Goal: Task Accomplishment & Management: Use online tool/utility

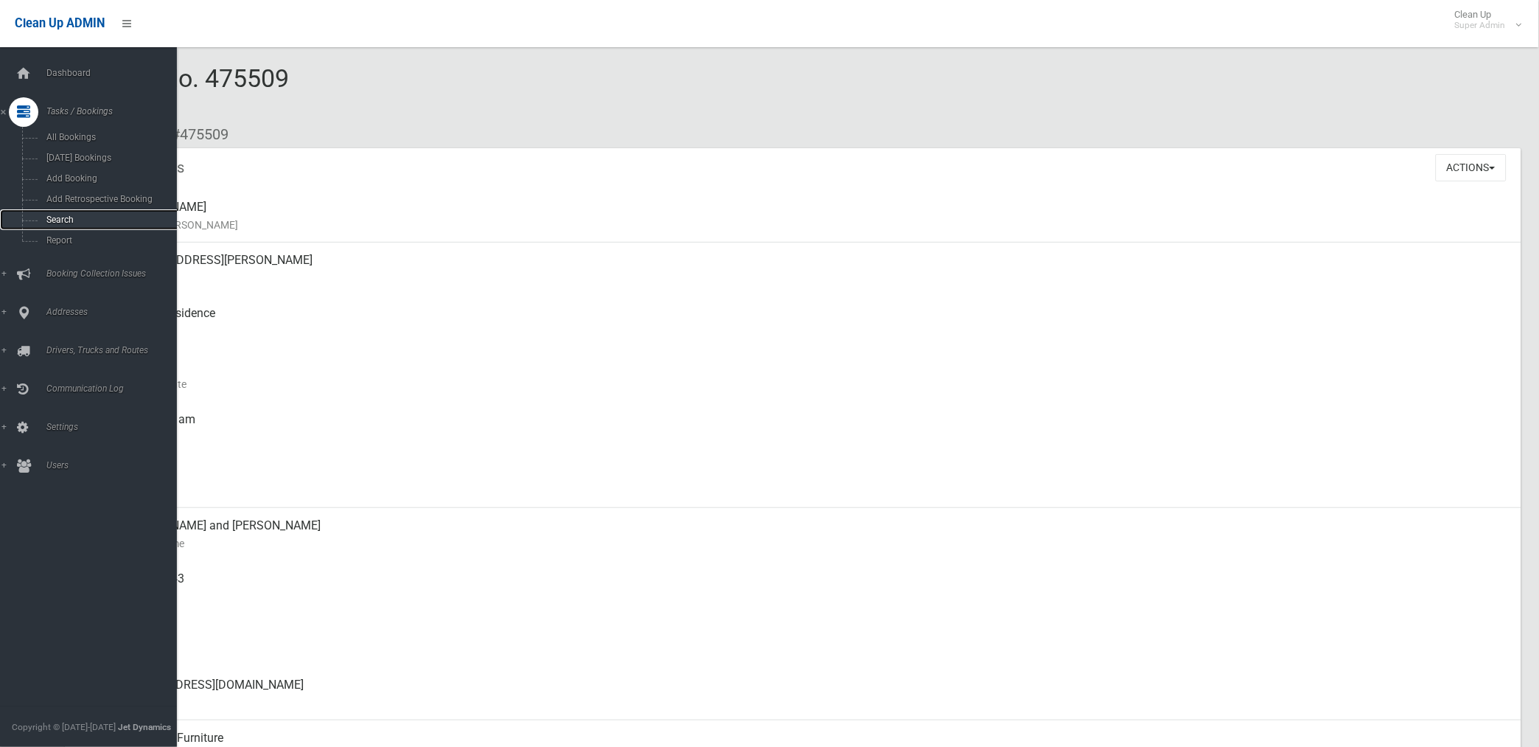
click at [67, 217] on span "Search" at bounding box center [109, 219] width 135 height 10
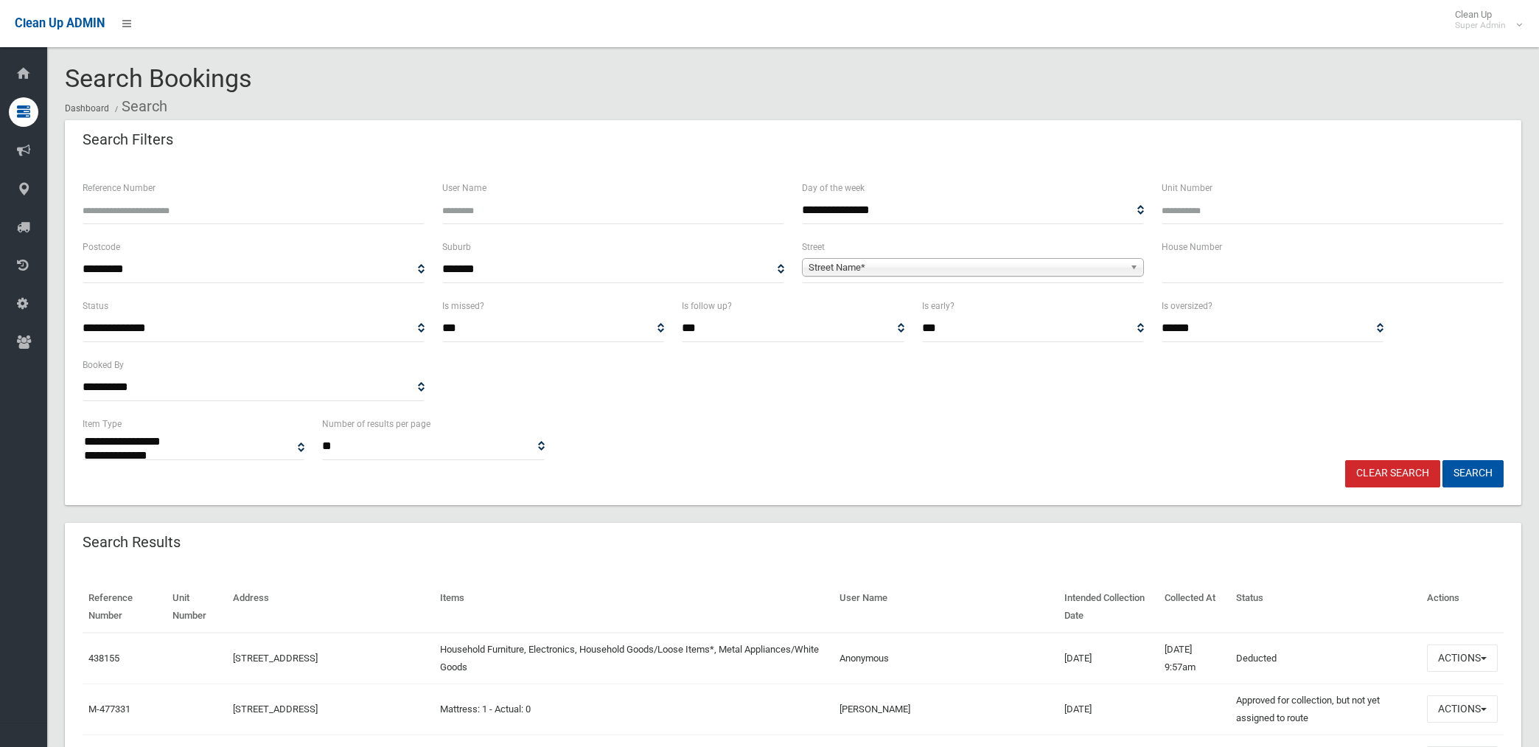
select select
click at [214, 209] on input "Reference Number" at bounding box center [254, 210] width 342 height 27
type input "******"
click at [1442, 460] on button "Search" at bounding box center [1472, 473] width 61 height 27
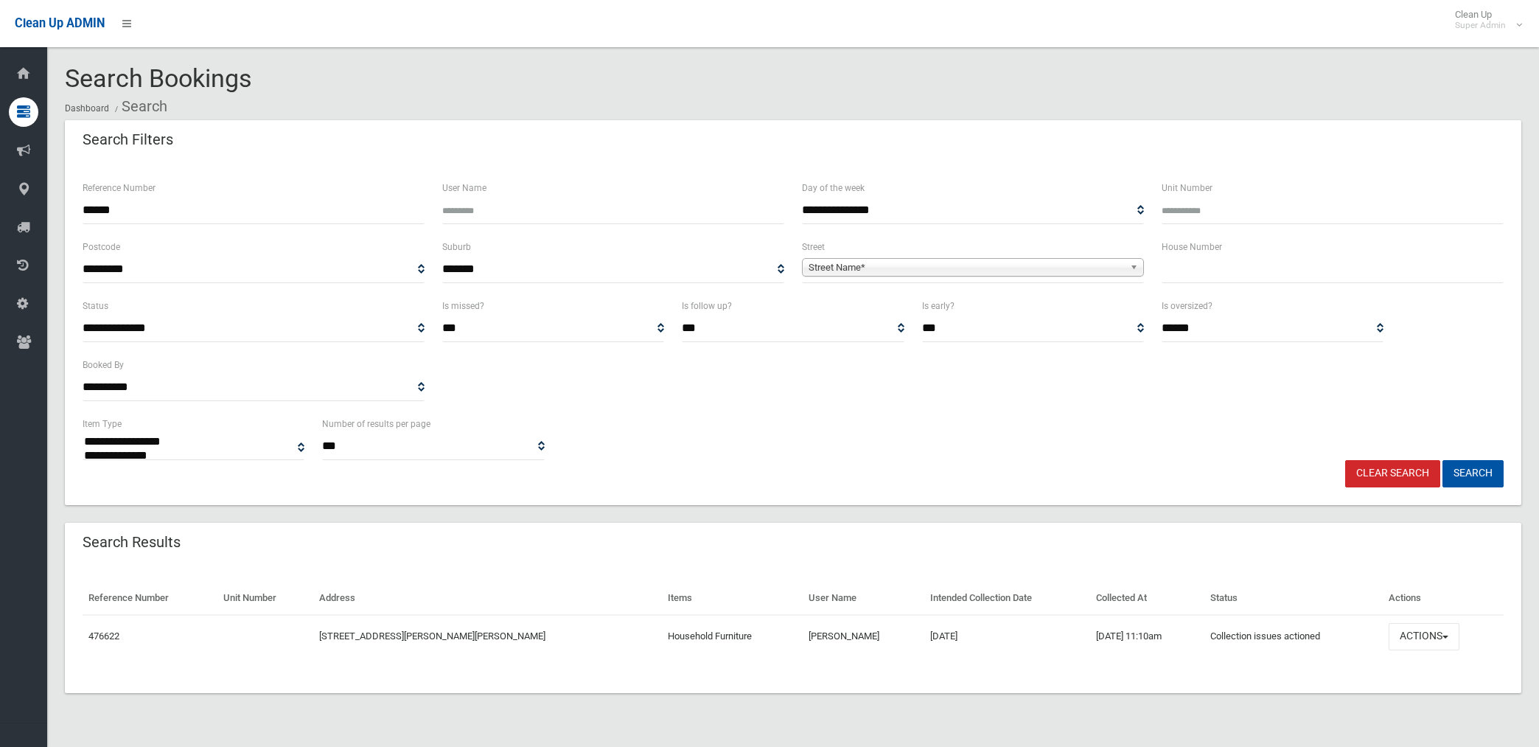
select select
click at [1412, 634] on button "Actions" at bounding box center [1423, 636] width 71 height 27
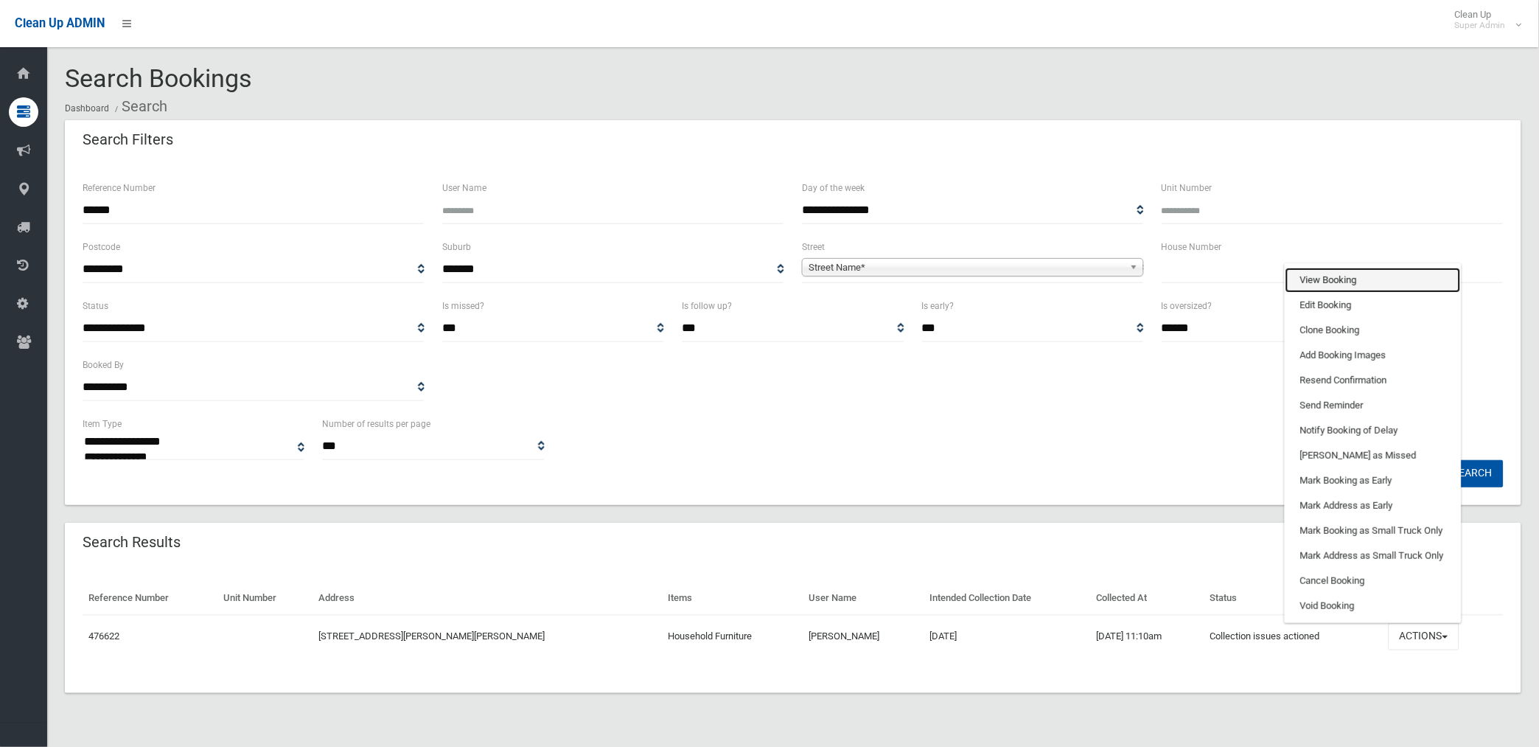
click at [1329, 271] on link "View Booking" at bounding box center [1372, 280] width 175 height 25
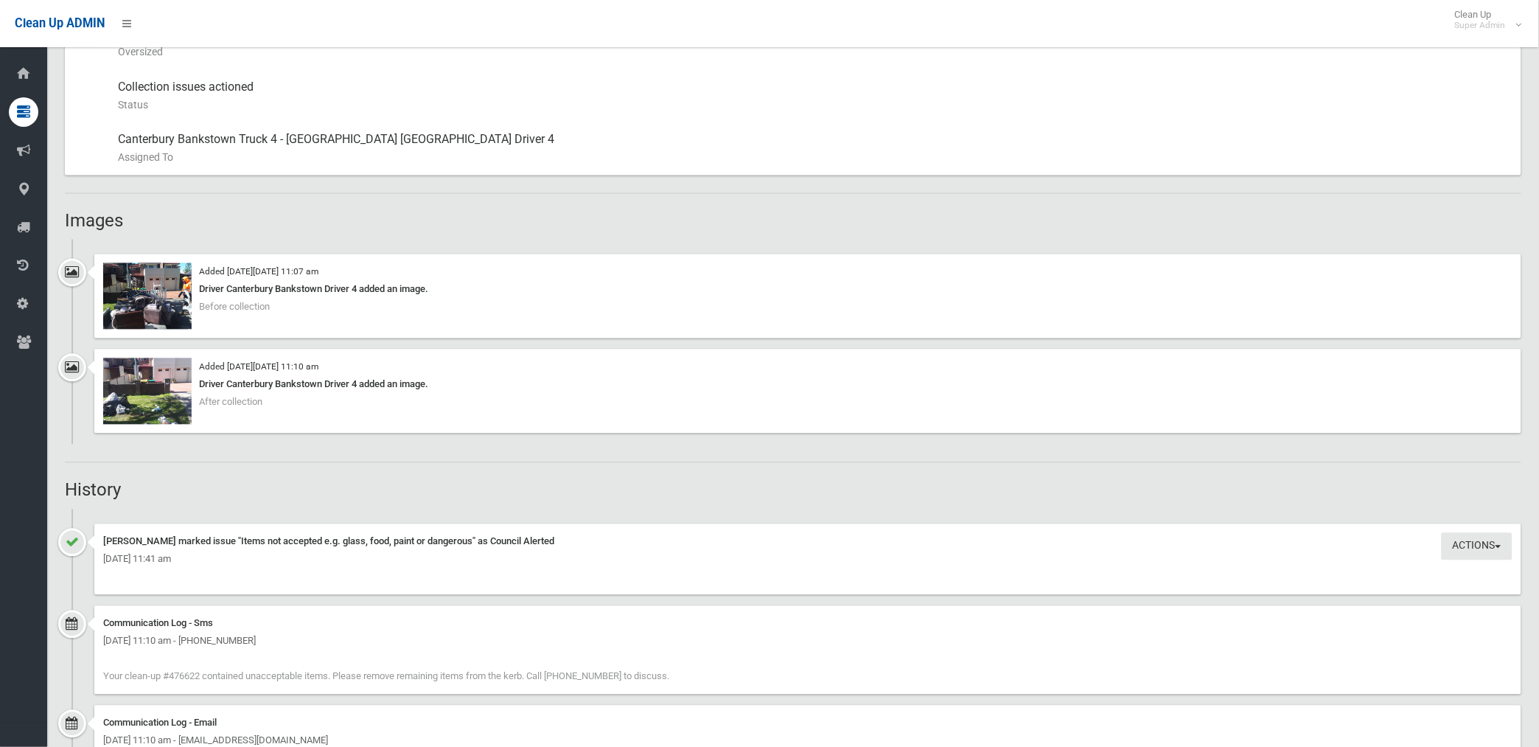
scroll to position [737, 0]
click at [152, 311] on img at bounding box center [147, 298] width 88 height 66
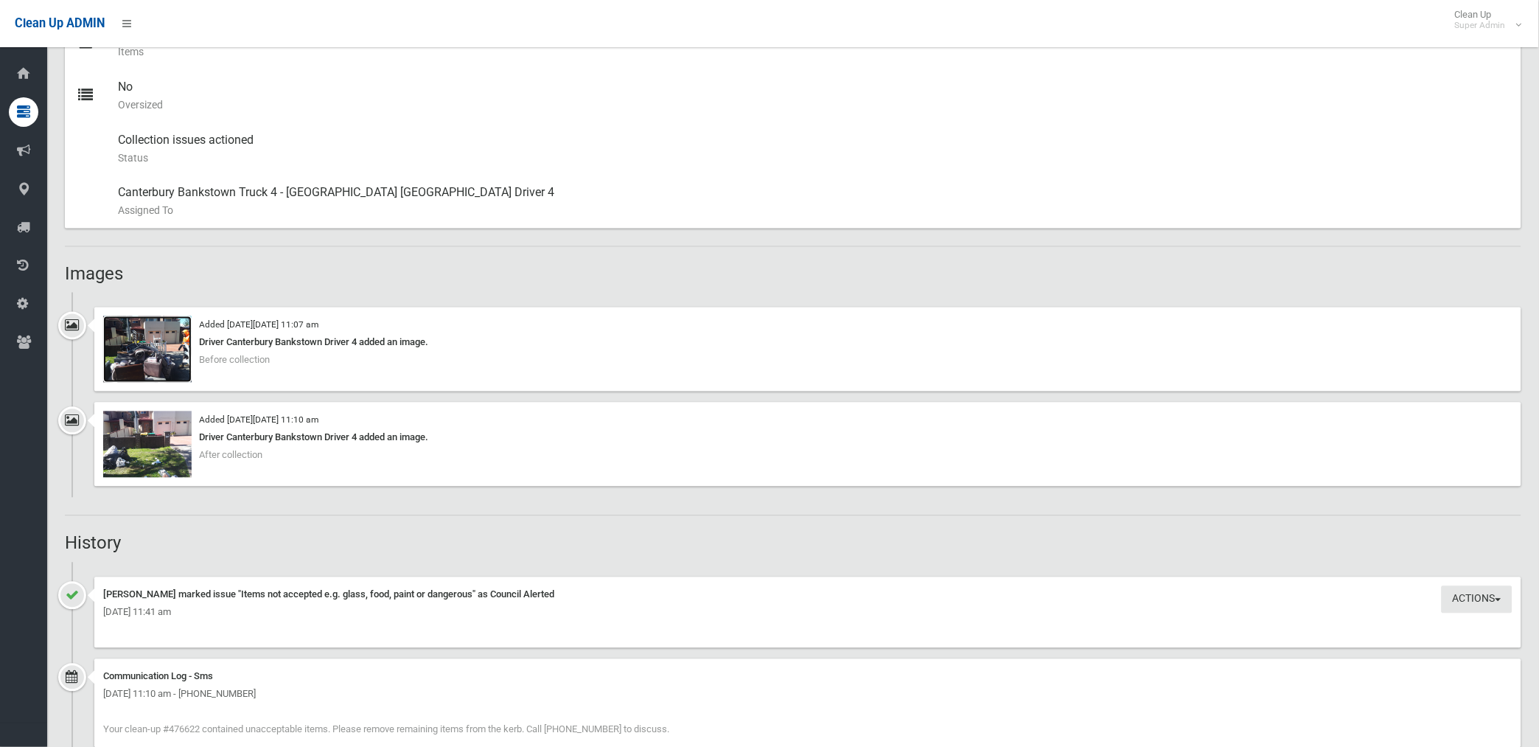
scroll to position [901, 0]
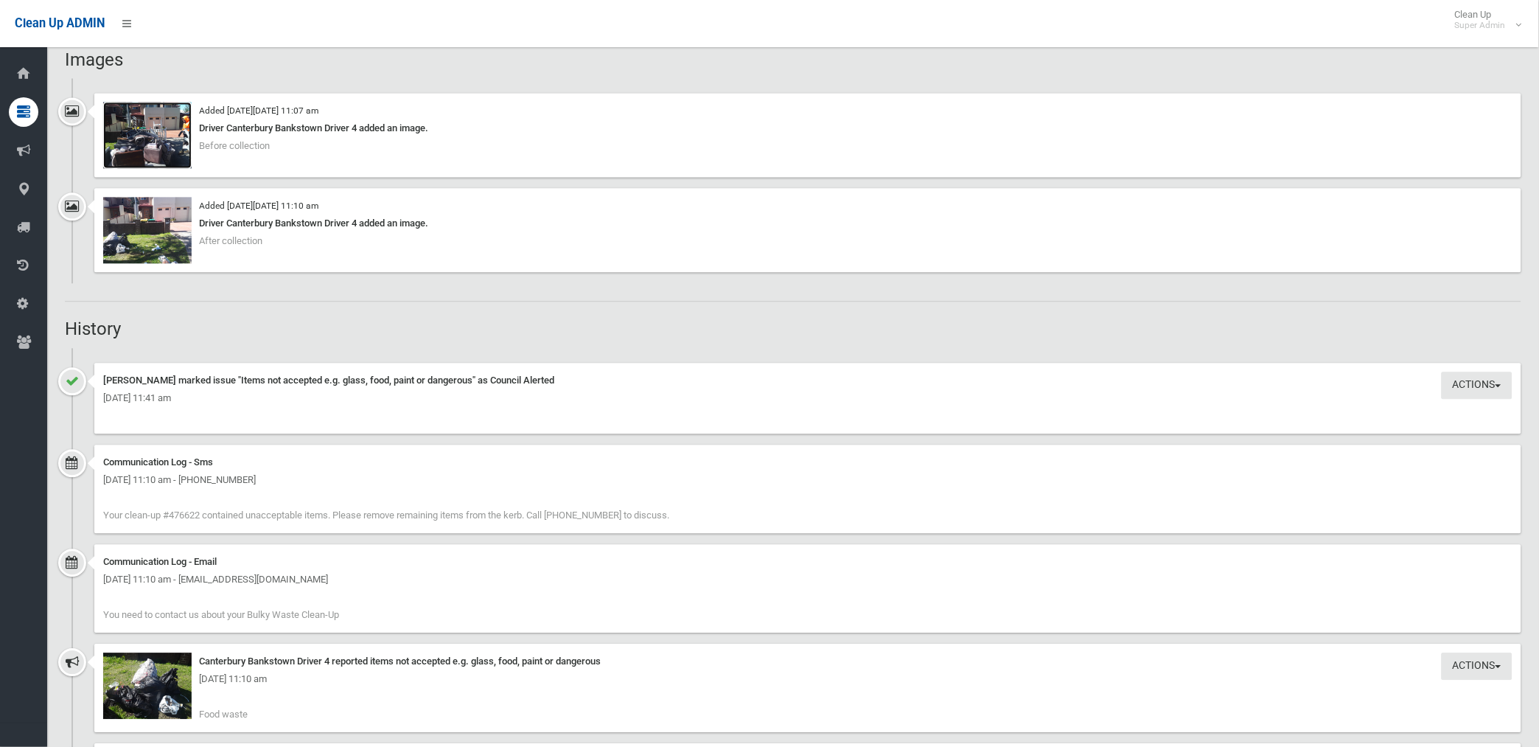
click at [156, 140] on img at bounding box center [147, 135] width 88 height 66
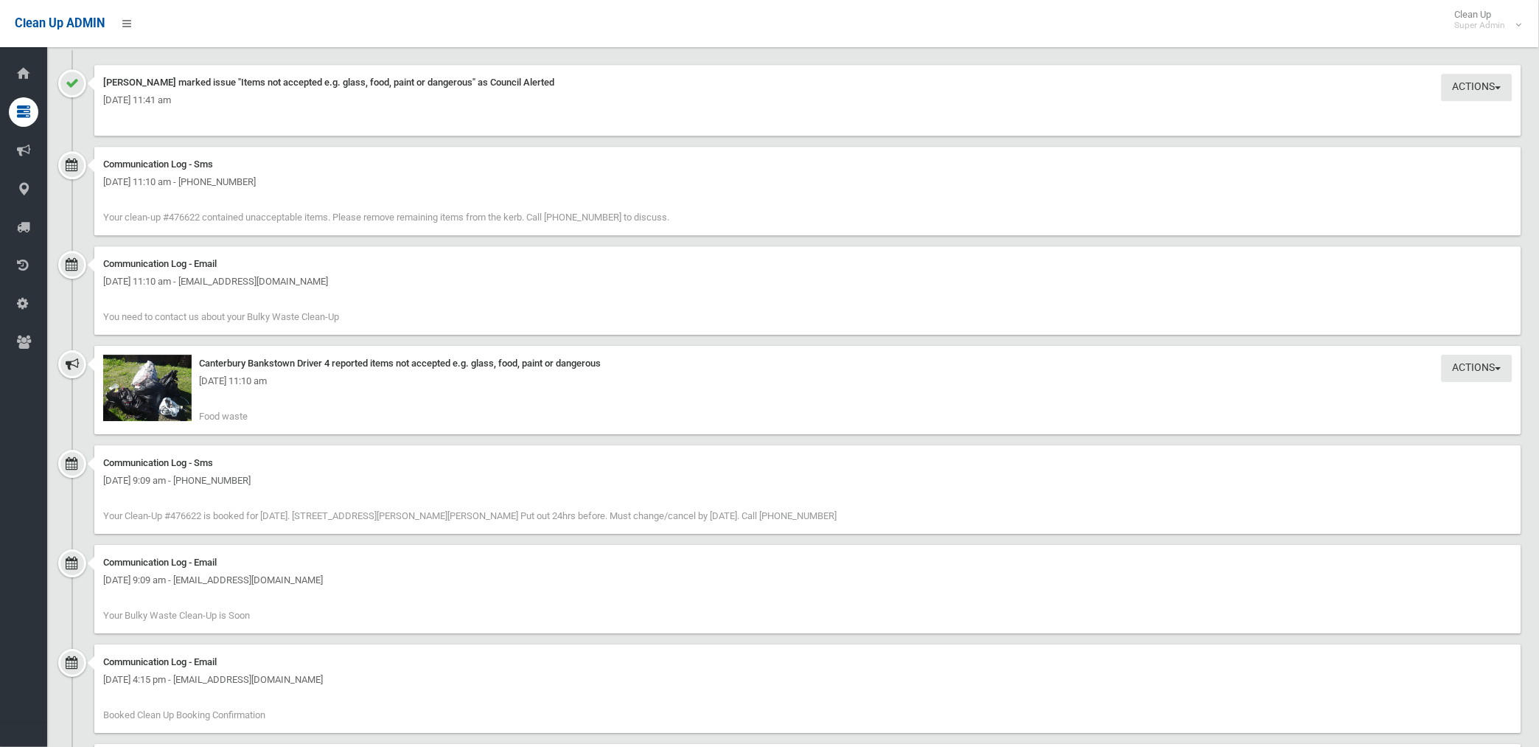
scroll to position [1146, 0]
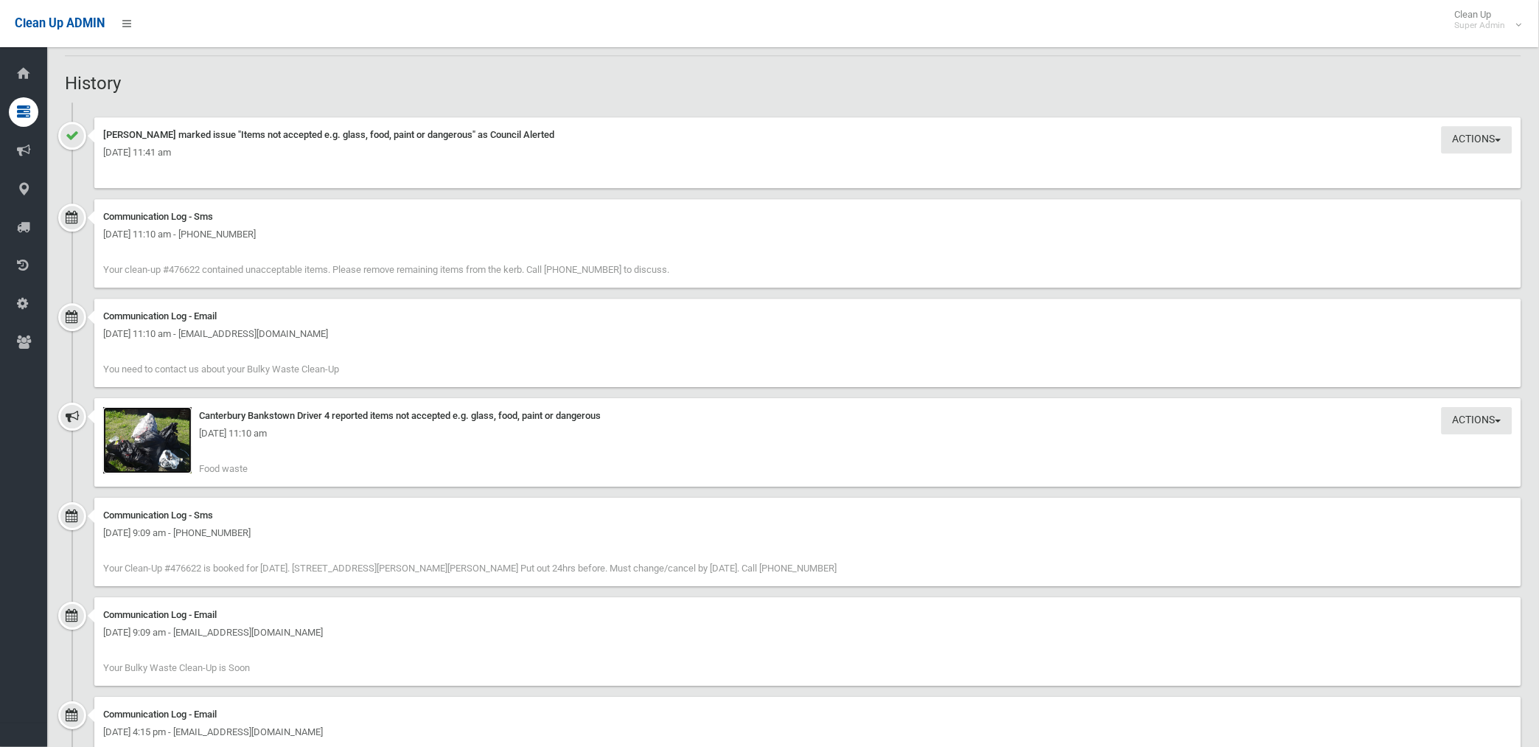
click at [138, 450] on img at bounding box center [147, 440] width 88 height 66
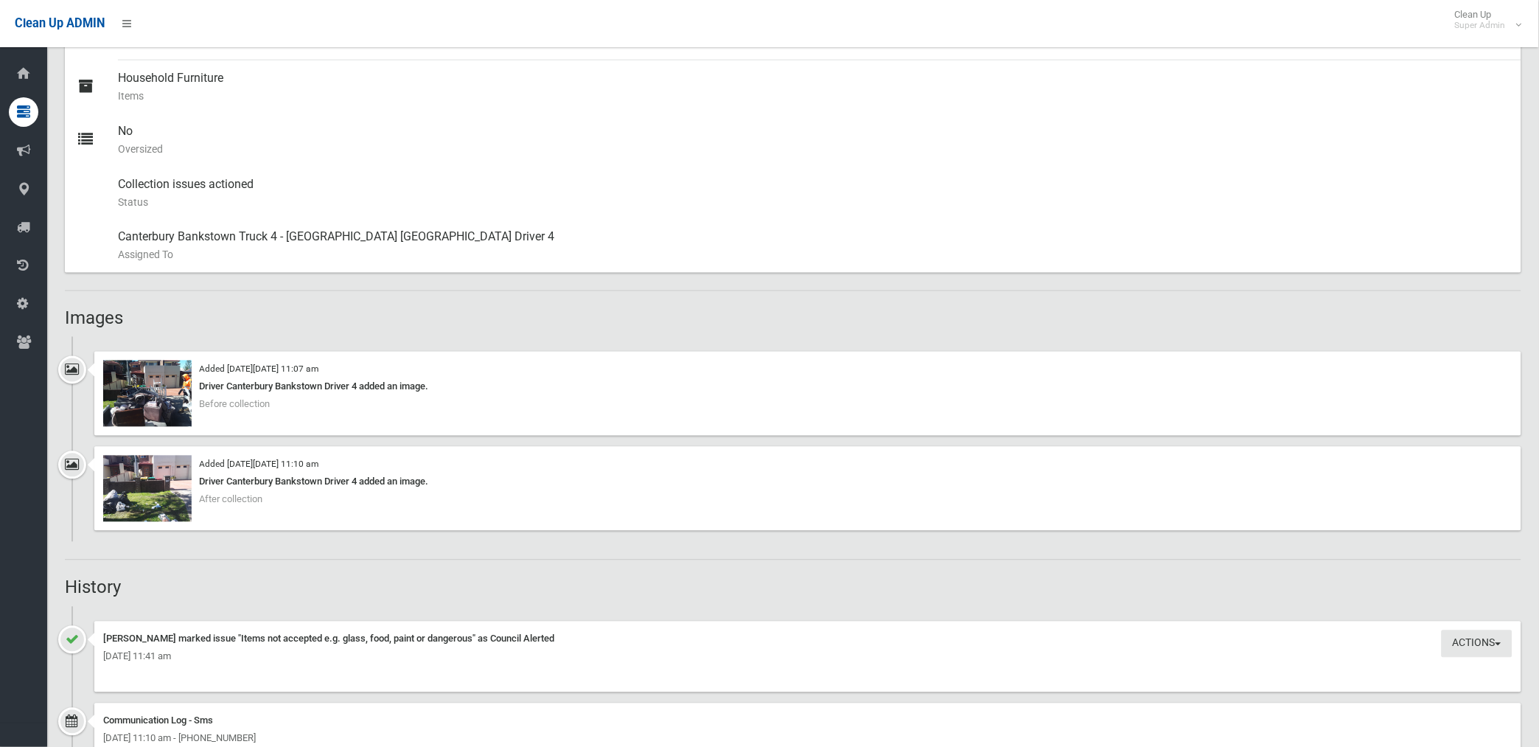
scroll to position [573, 0]
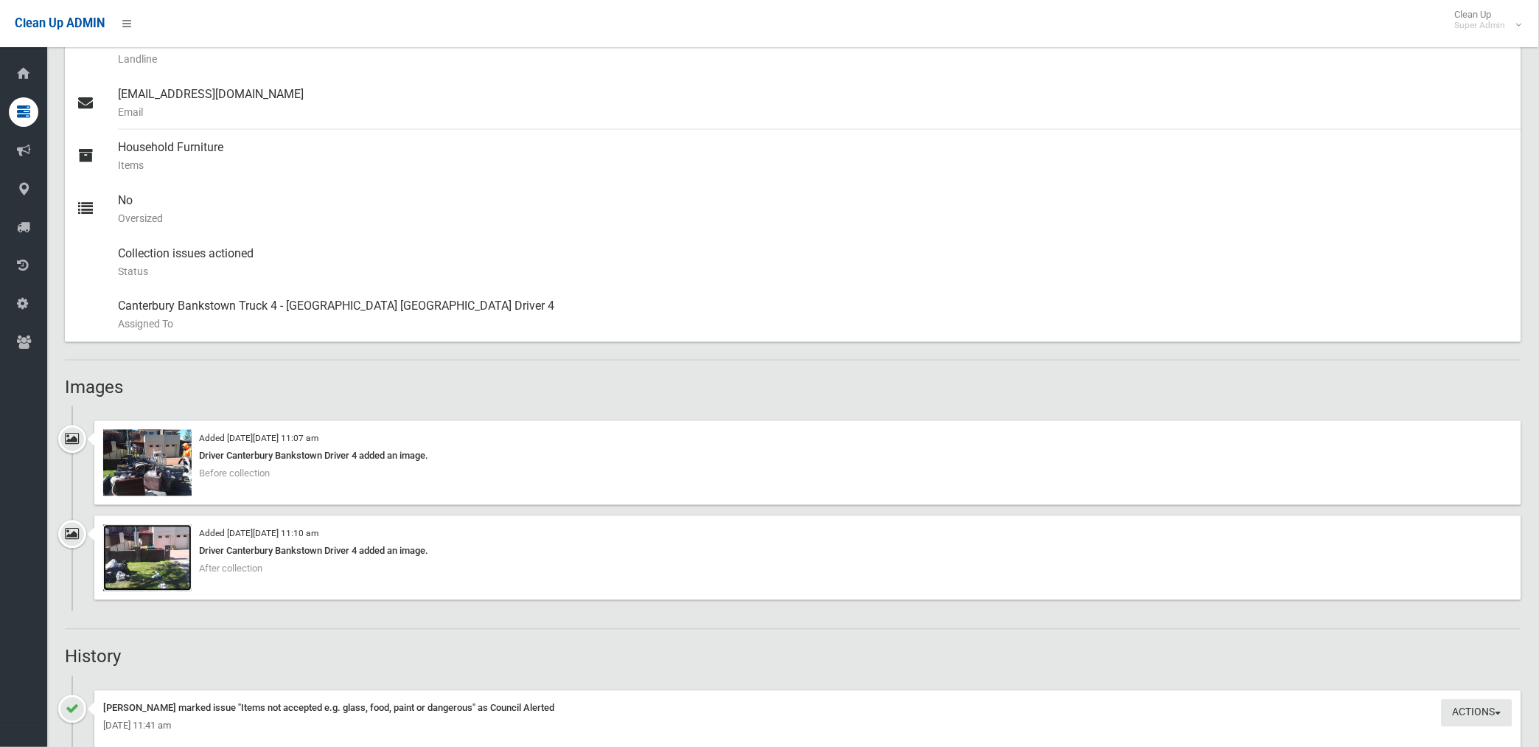
click at [169, 562] on img at bounding box center [147, 558] width 88 height 66
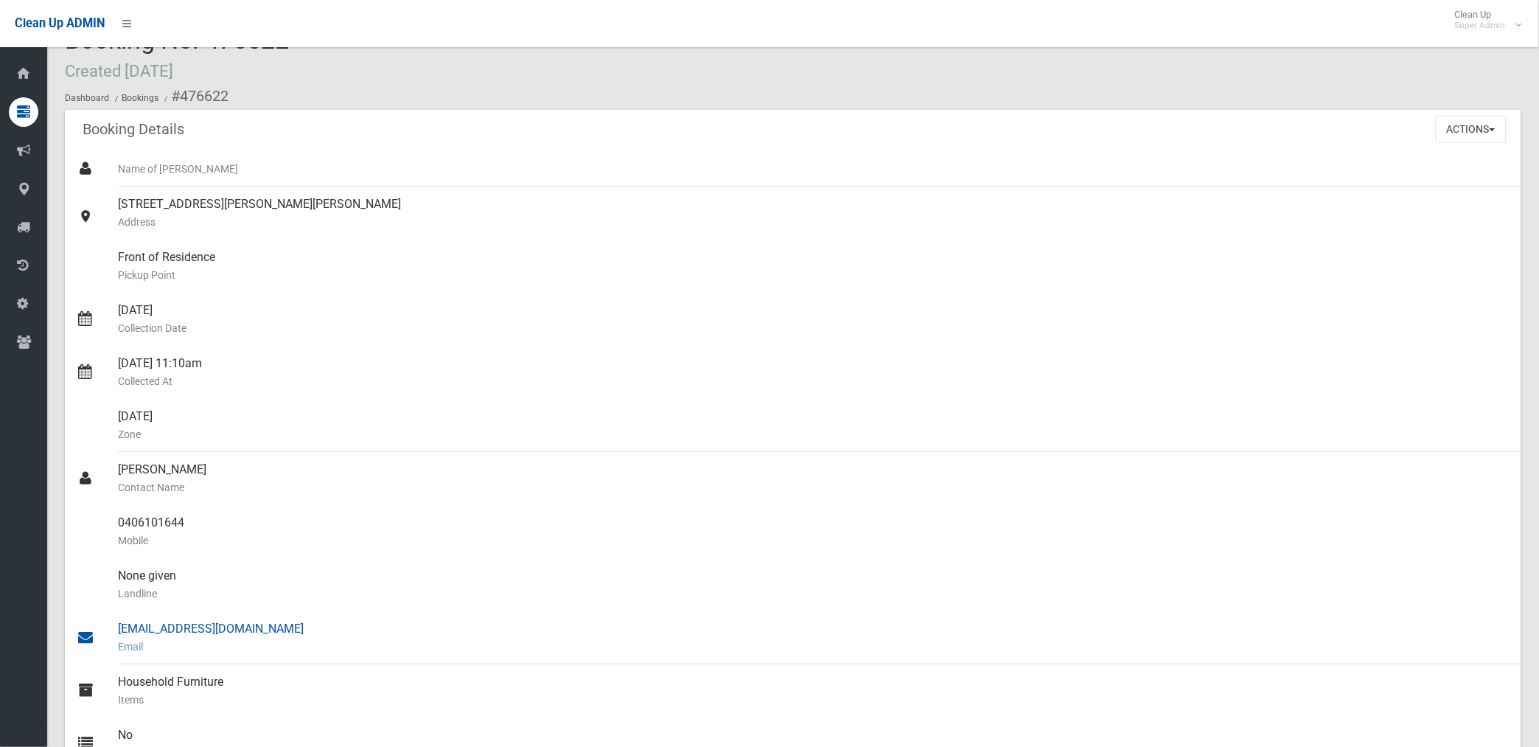
scroll to position [0, 0]
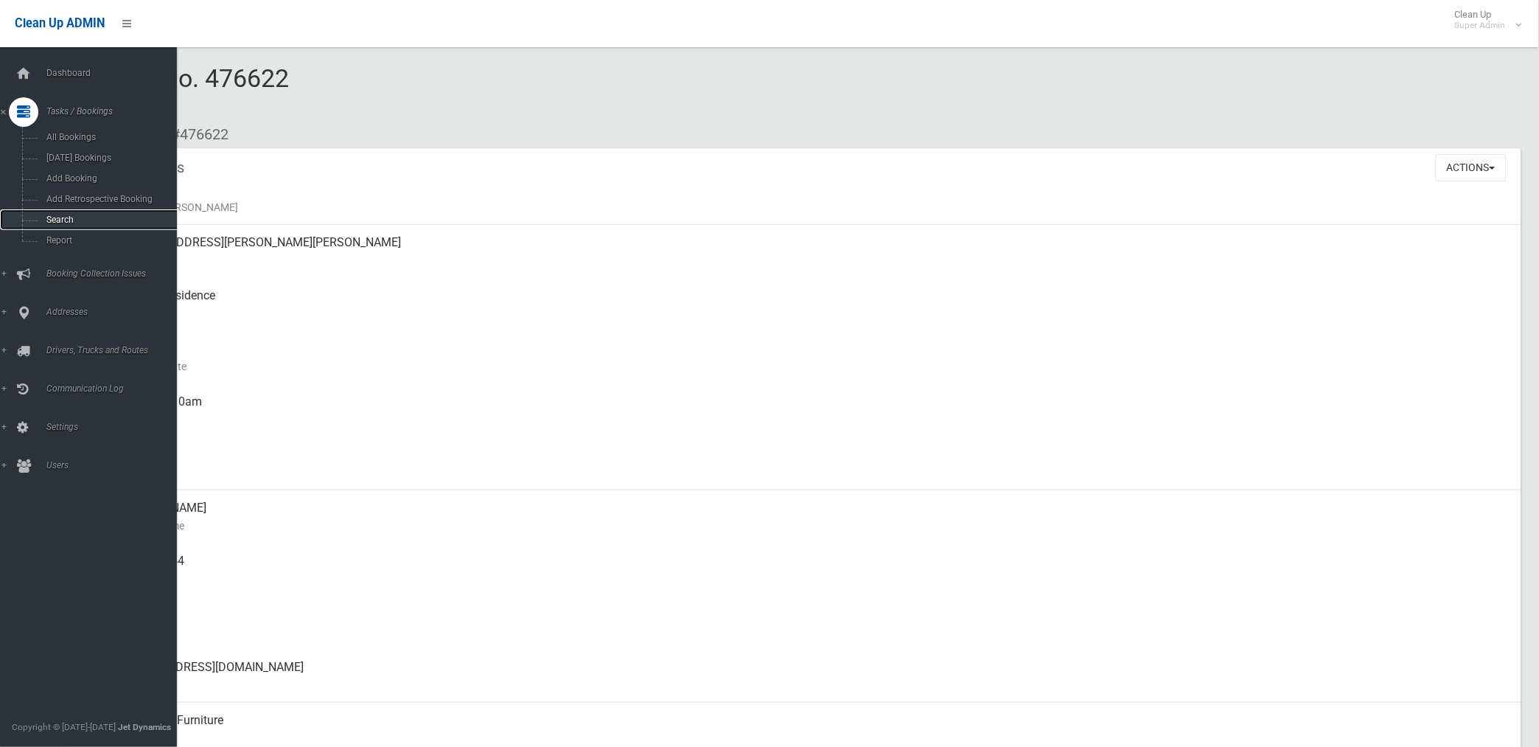
click at [63, 222] on span "Search" at bounding box center [109, 219] width 135 height 10
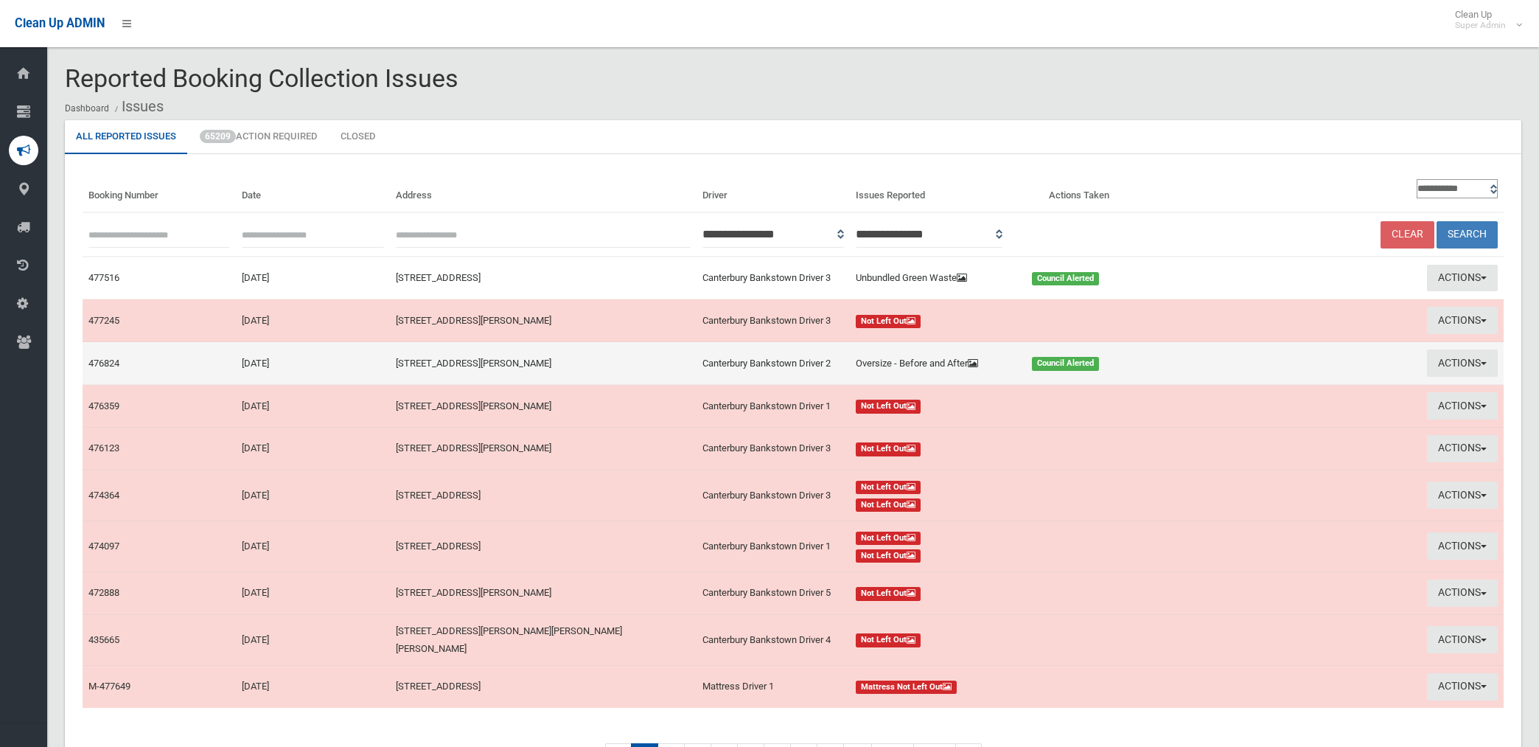
scroll to position [91, 0]
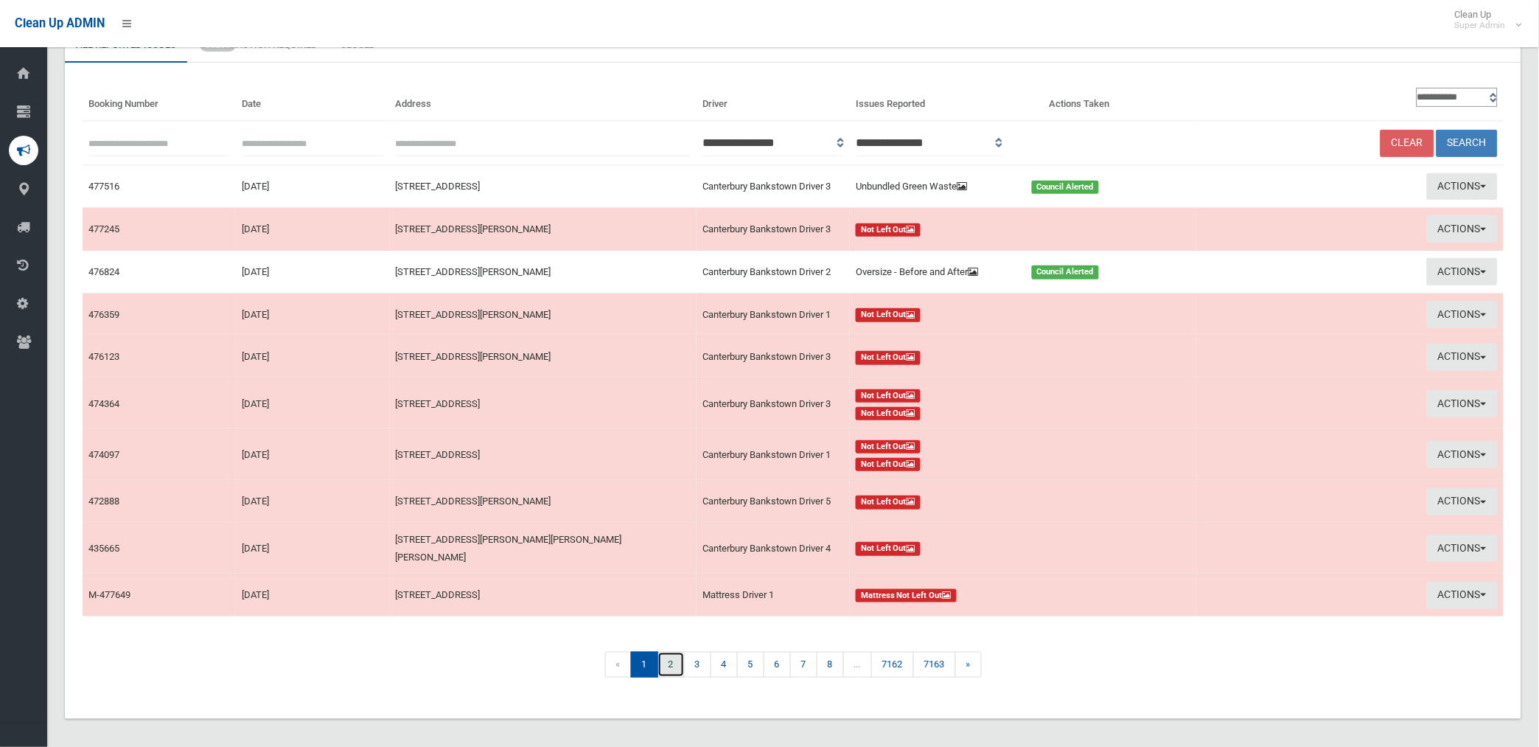
click at [665, 659] on link "2" at bounding box center [670, 664] width 27 height 26
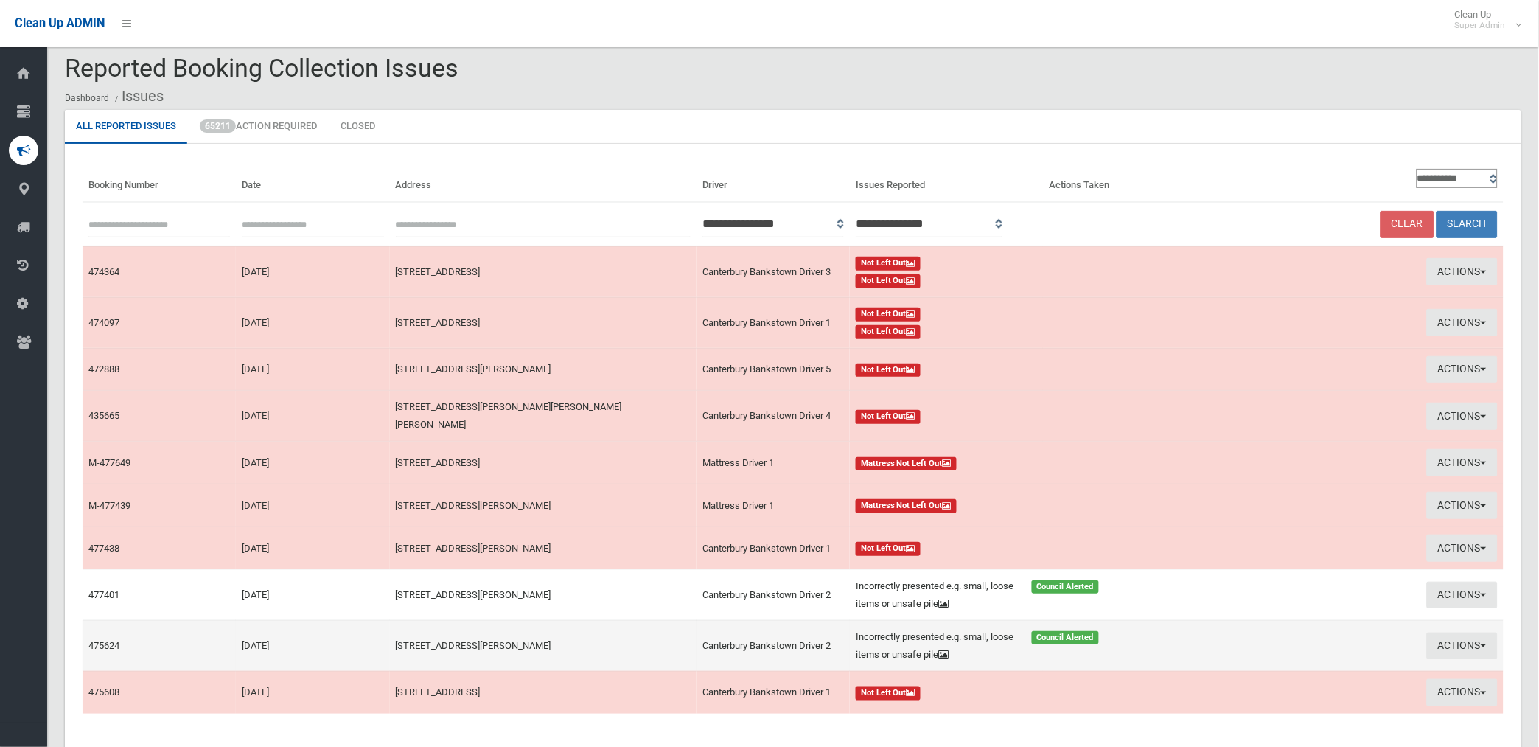
scroll to position [108, 0]
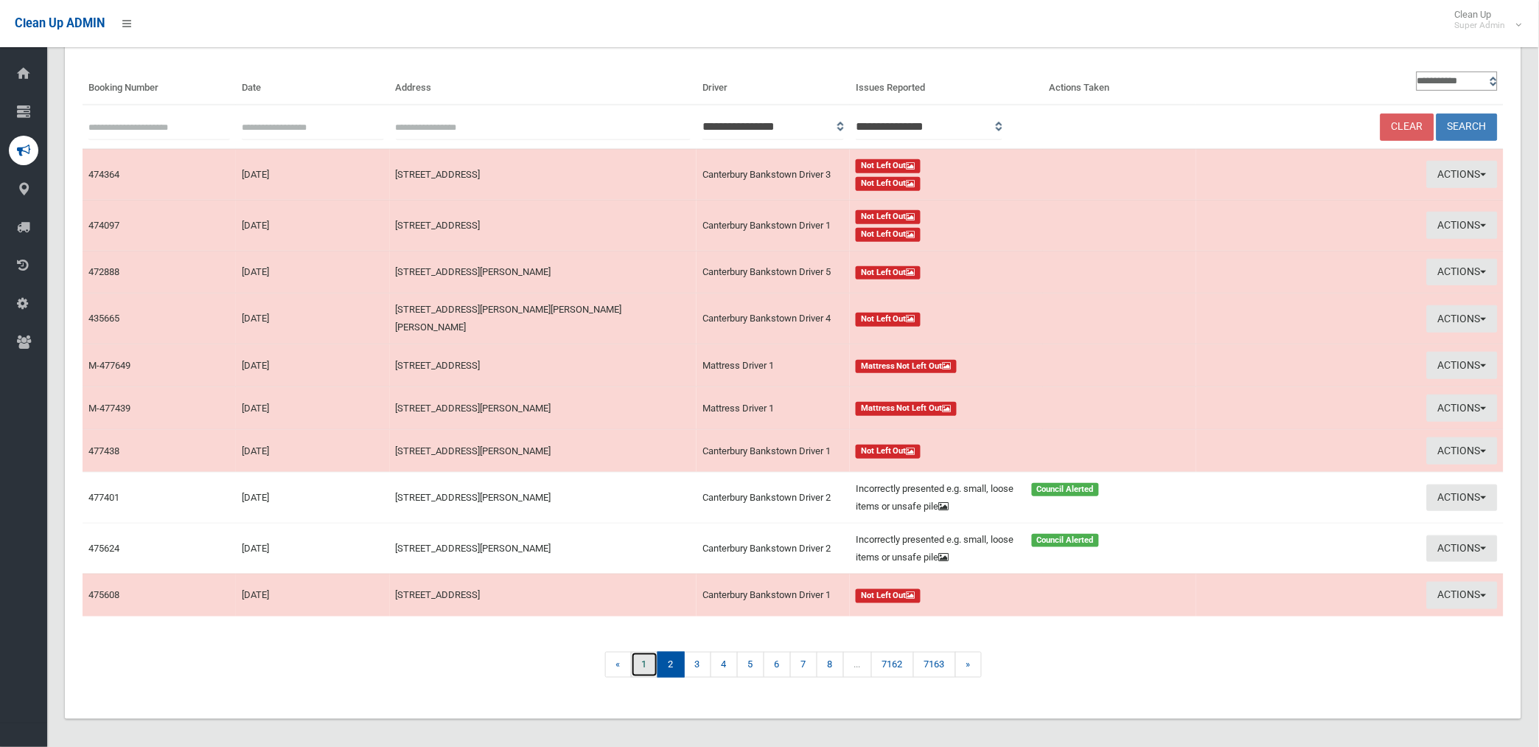
click at [635, 660] on link "1" at bounding box center [644, 664] width 27 height 26
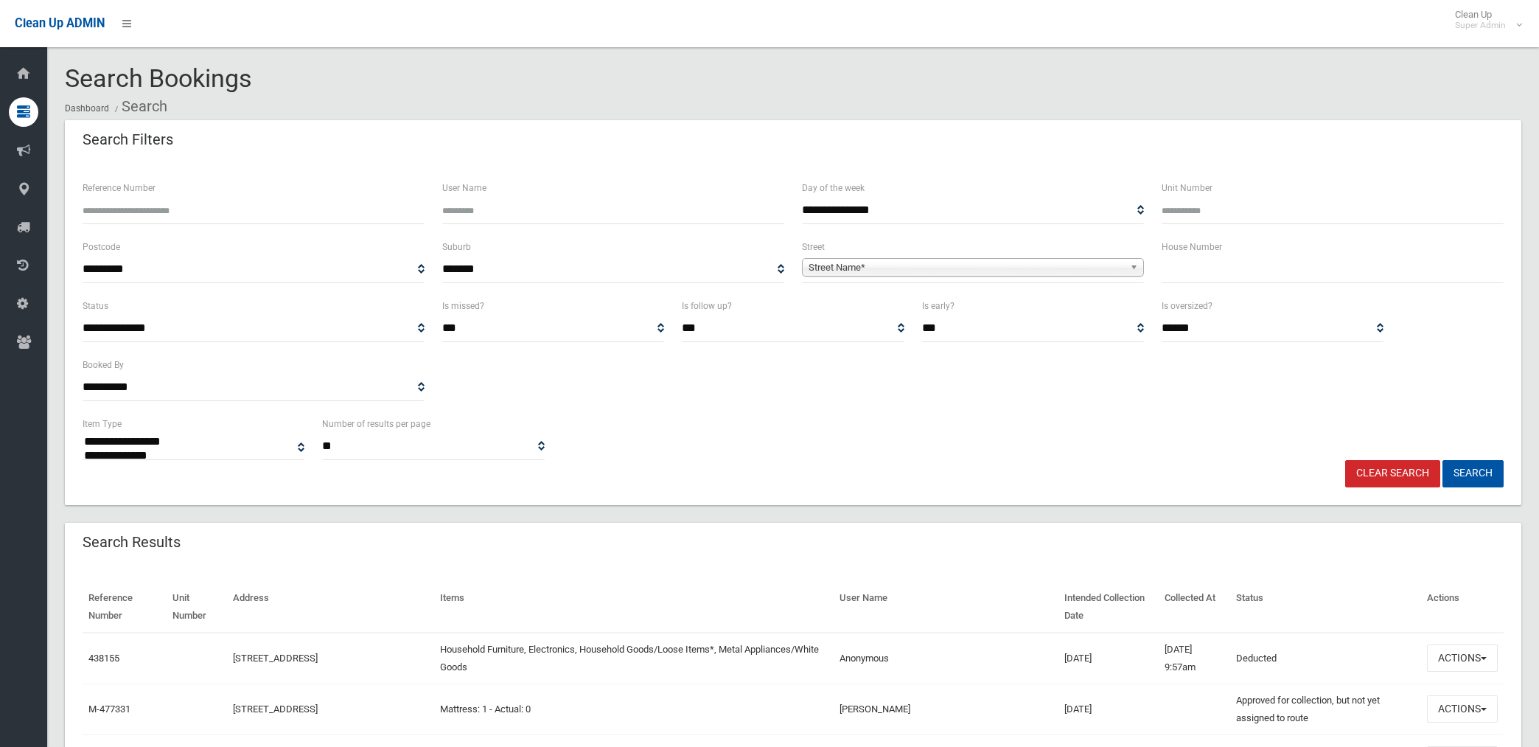
select select
click at [158, 203] on input "Reference Number" at bounding box center [254, 210] width 342 height 27
type input "******"
click at [1442, 460] on button "Search" at bounding box center [1472, 473] width 61 height 27
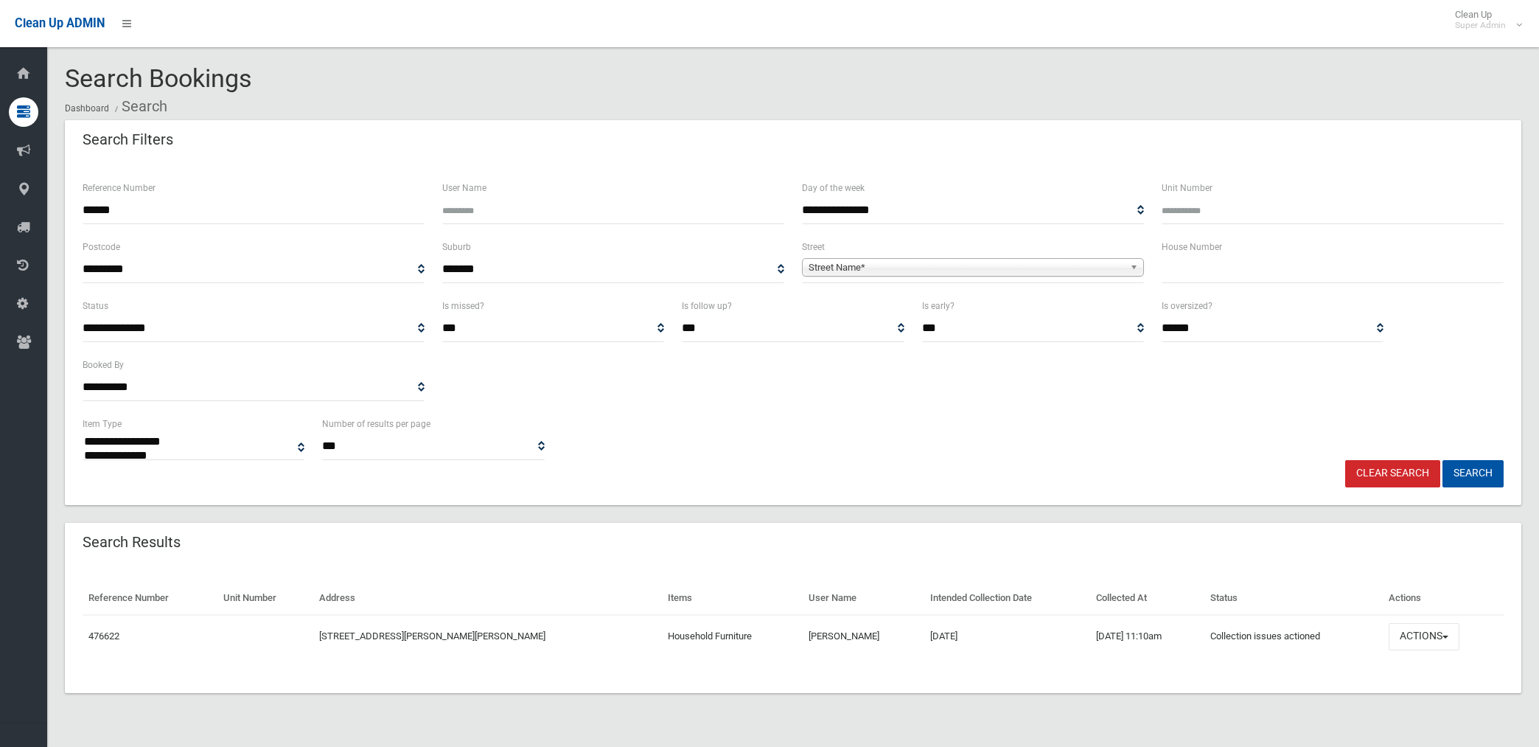
select select
click at [1411, 636] on button "Actions" at bounding box center [1423, 636] width 71 height 27
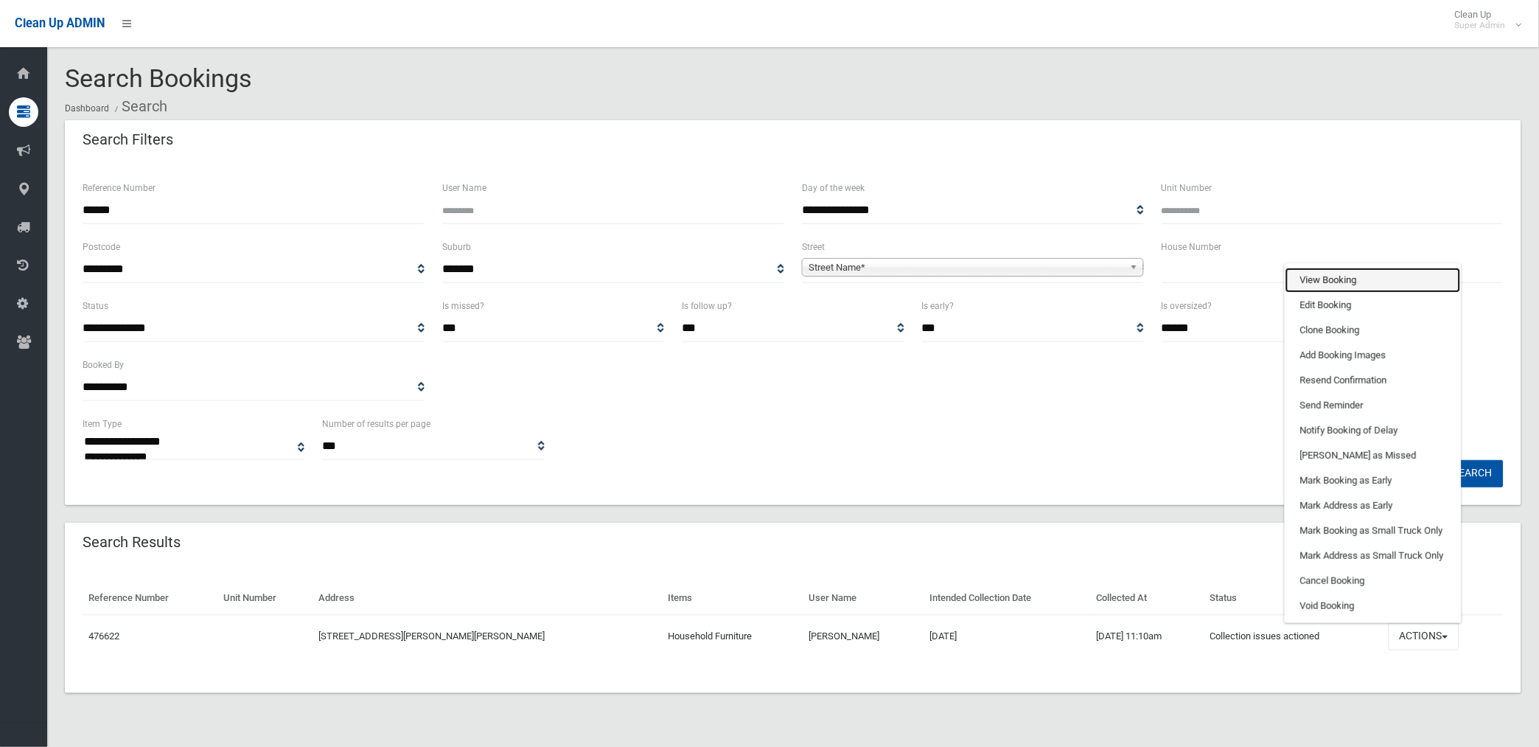
click at [1312, 277] on link "View Booking" at bounding box center [1372, 280] width 175 height 25
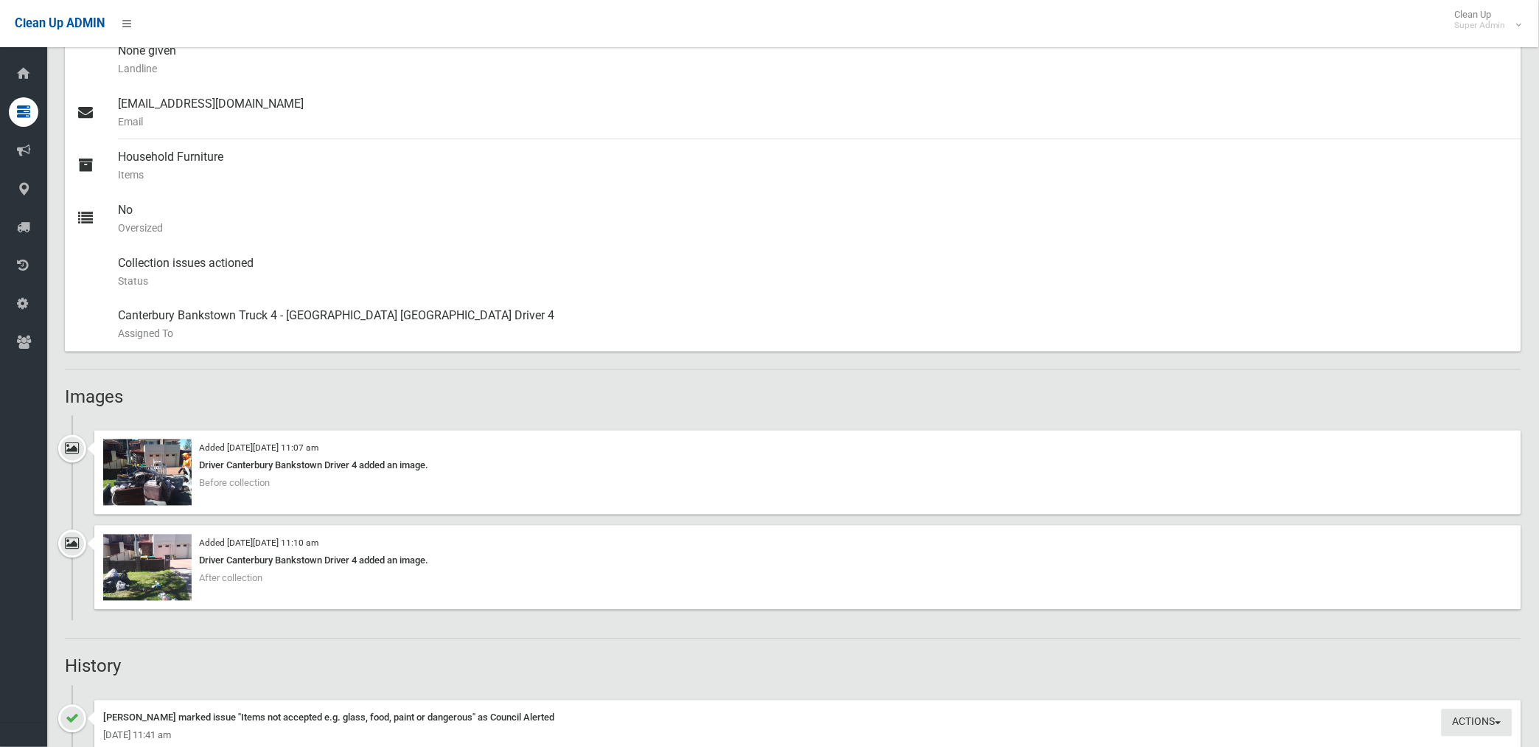
scroll to position [573, 0]
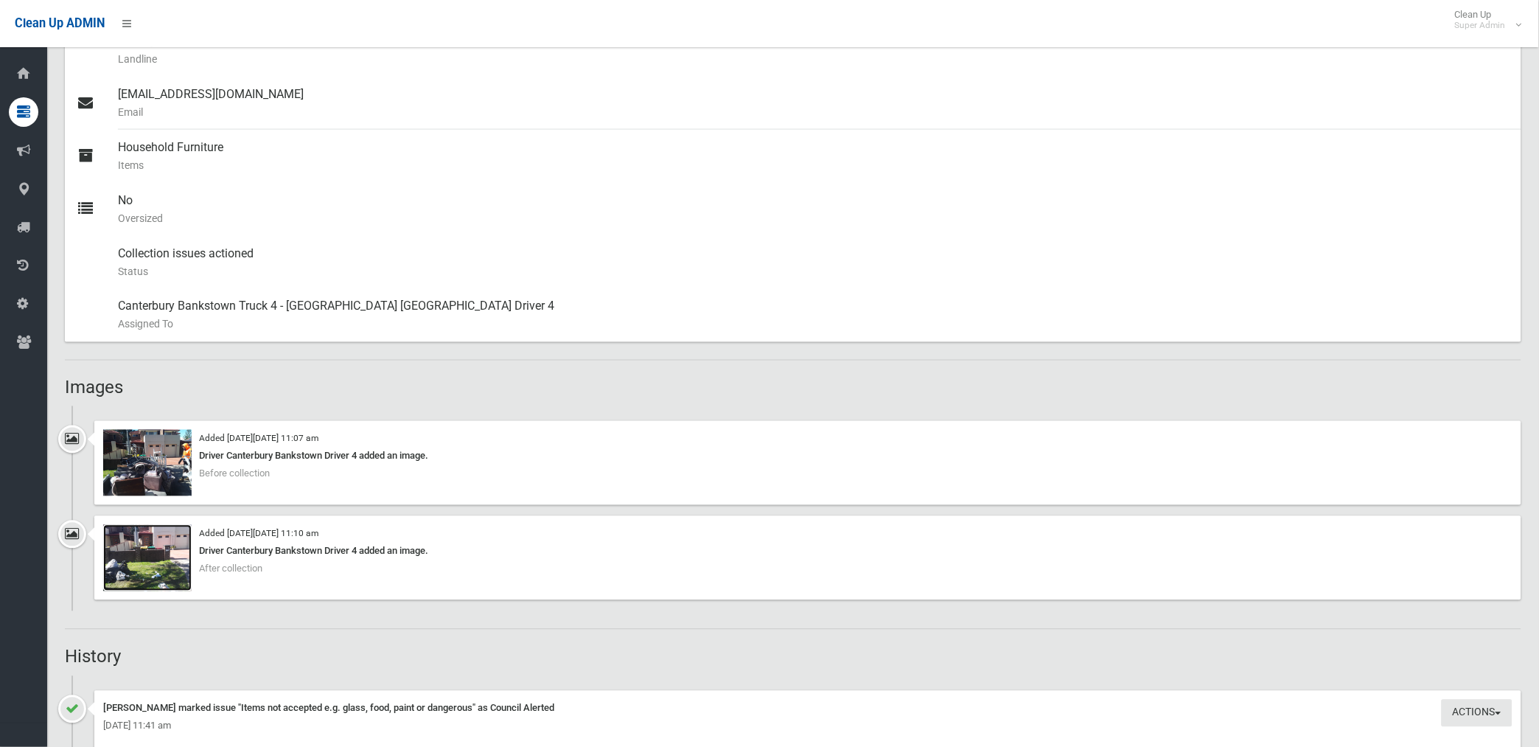
click at [178, 565] on img at bounding box center [147, 558] width 88 height 66
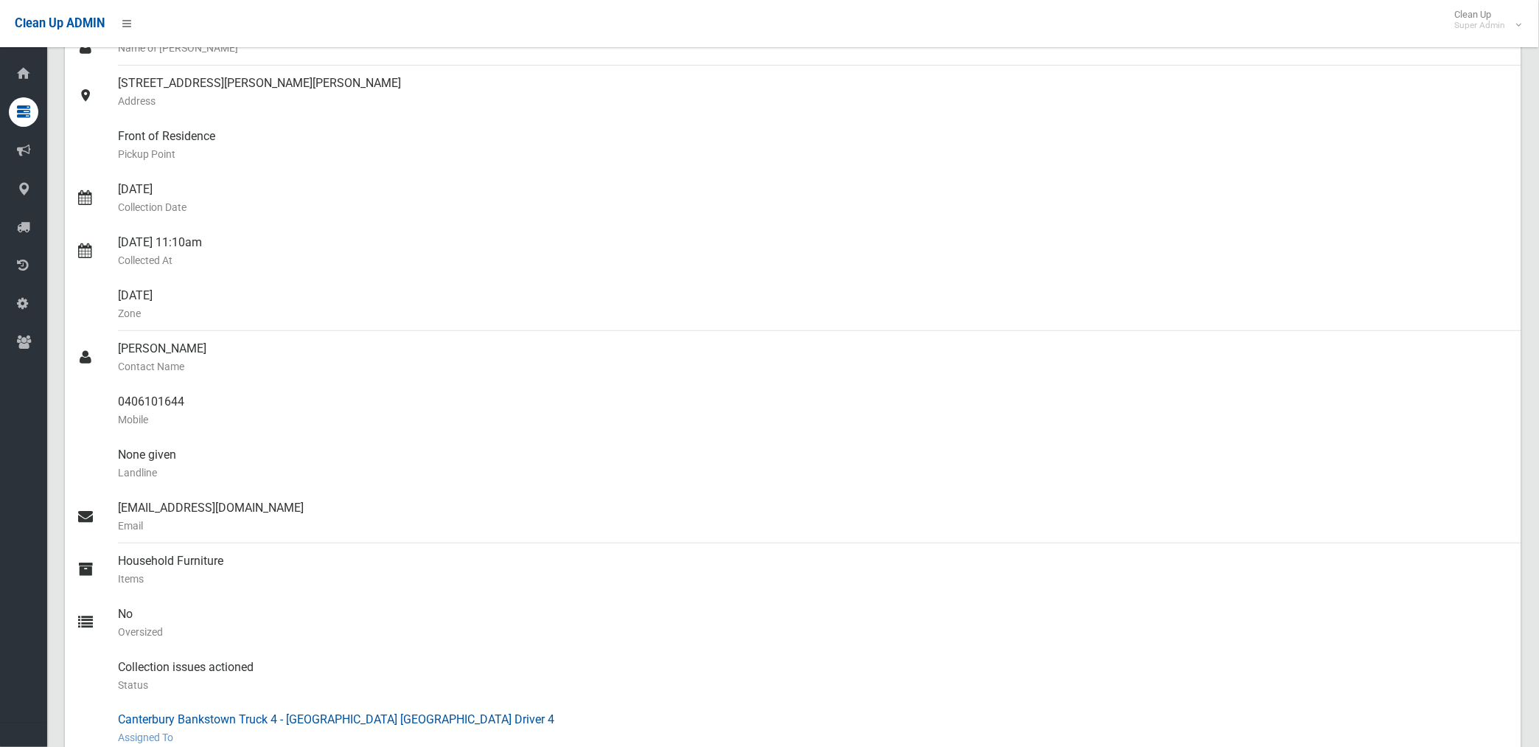
scroll to position [0, 0]
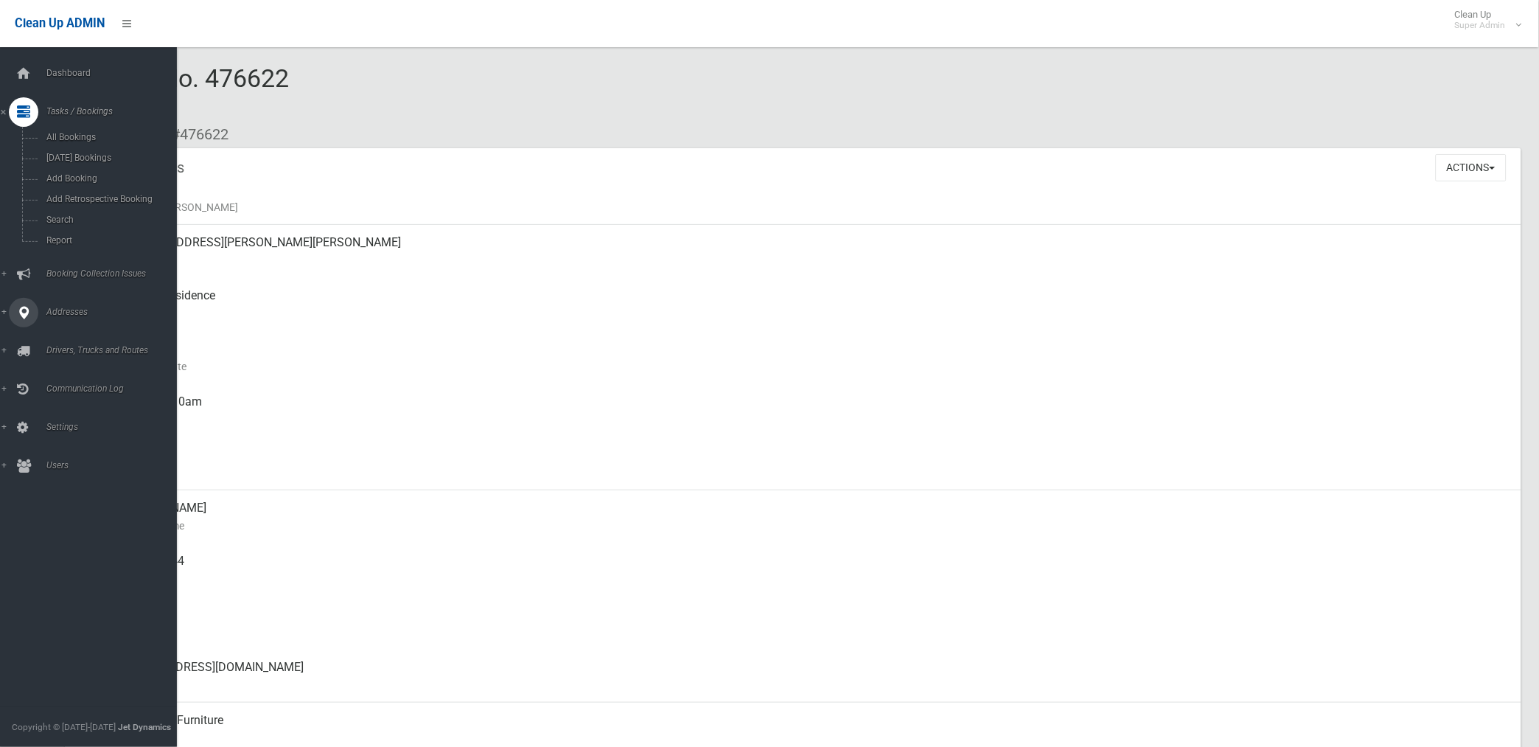
click at [72, 312] on span "Addresses" at bounding box center [115, 312] width 147 height 10
click at [74, 206] on link "All Addresses" at bounding box center [94, 213] width 189 height 21
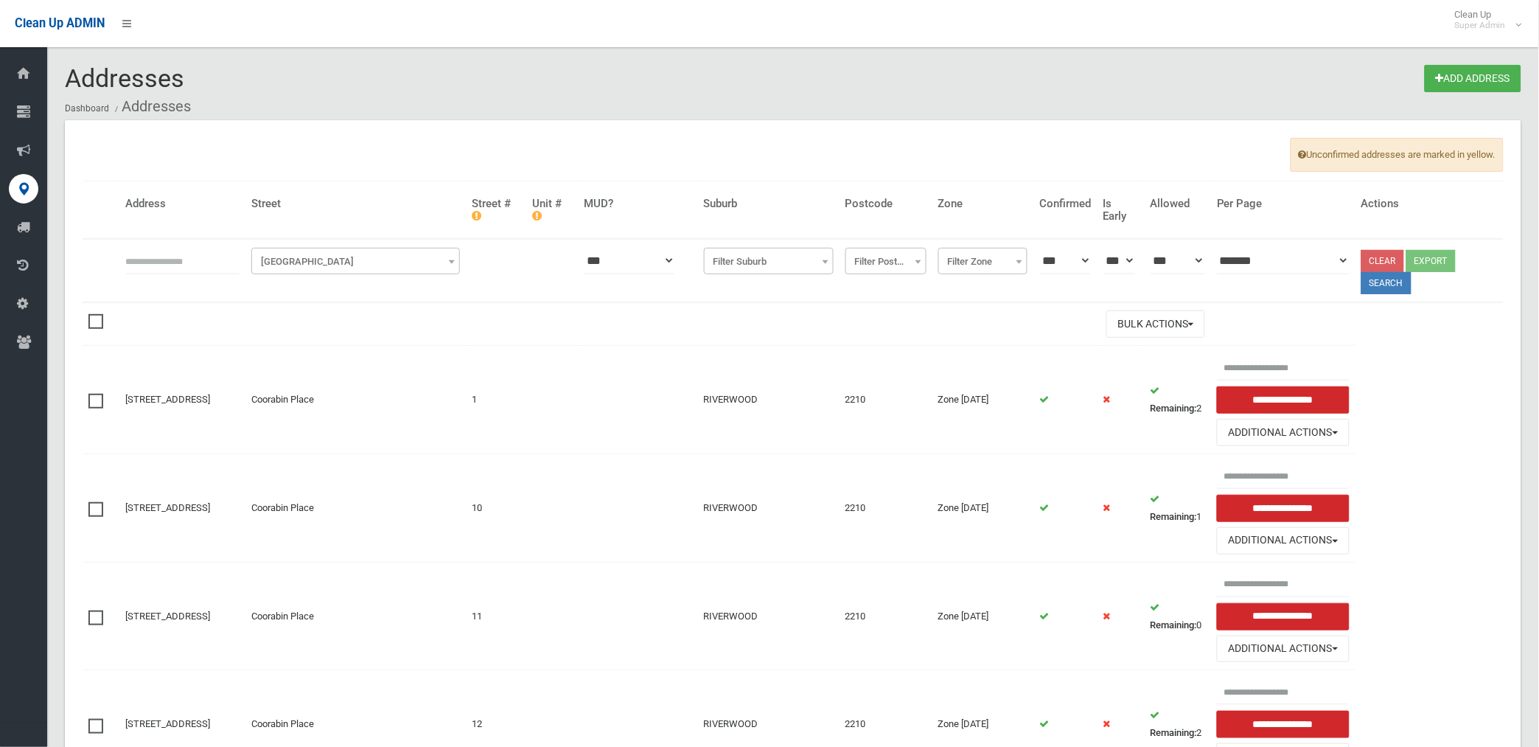
click at [237, 259] on input "text" at bounding box center [182, 260] width 114 height 27
type input "*********"
click button at bounding box center [0, 0] width 0 height 0
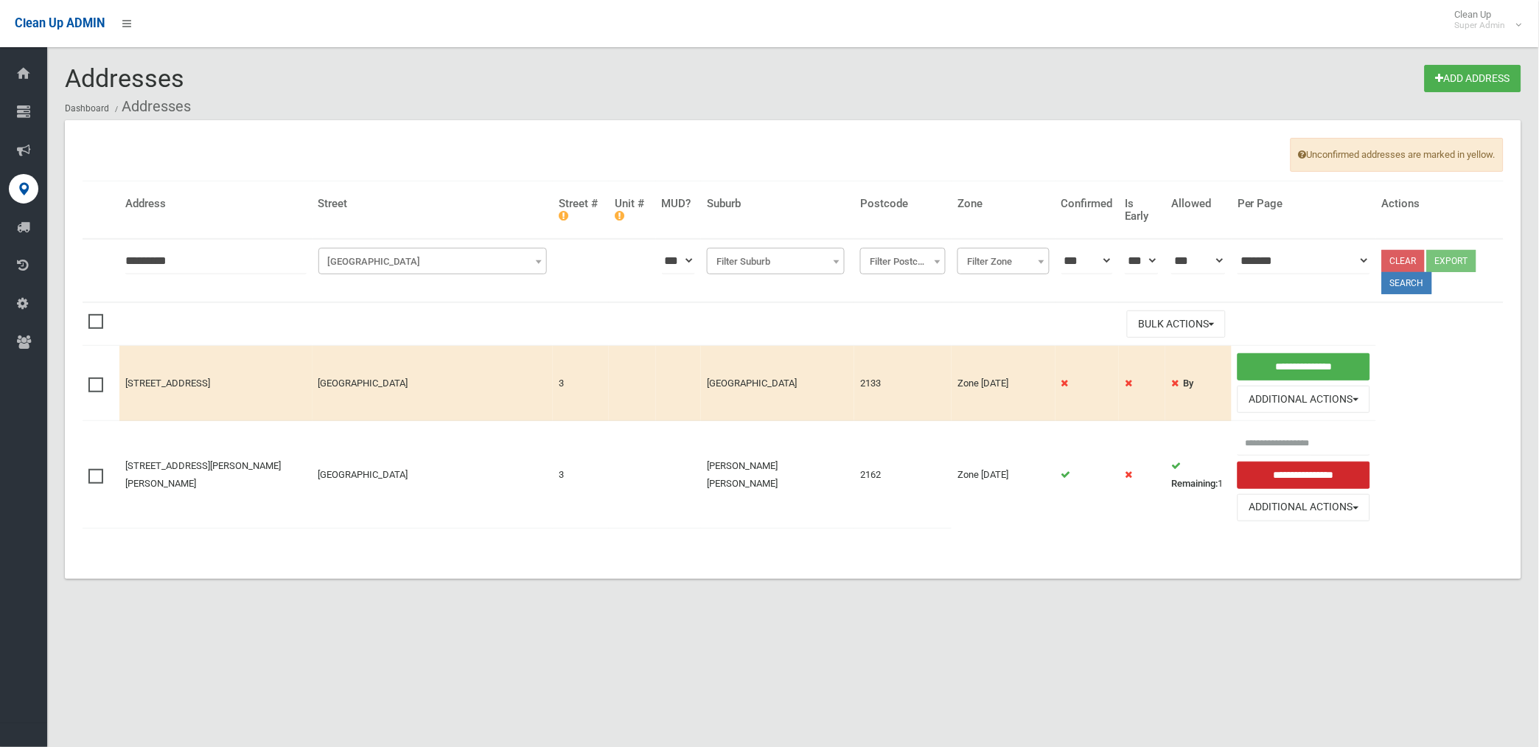
click at [130, 262] on input "*********" at bounding box center [215, 260] width 181 height 27
type input "**********"
click button at bounding box center [0, 0] width 0 height 0
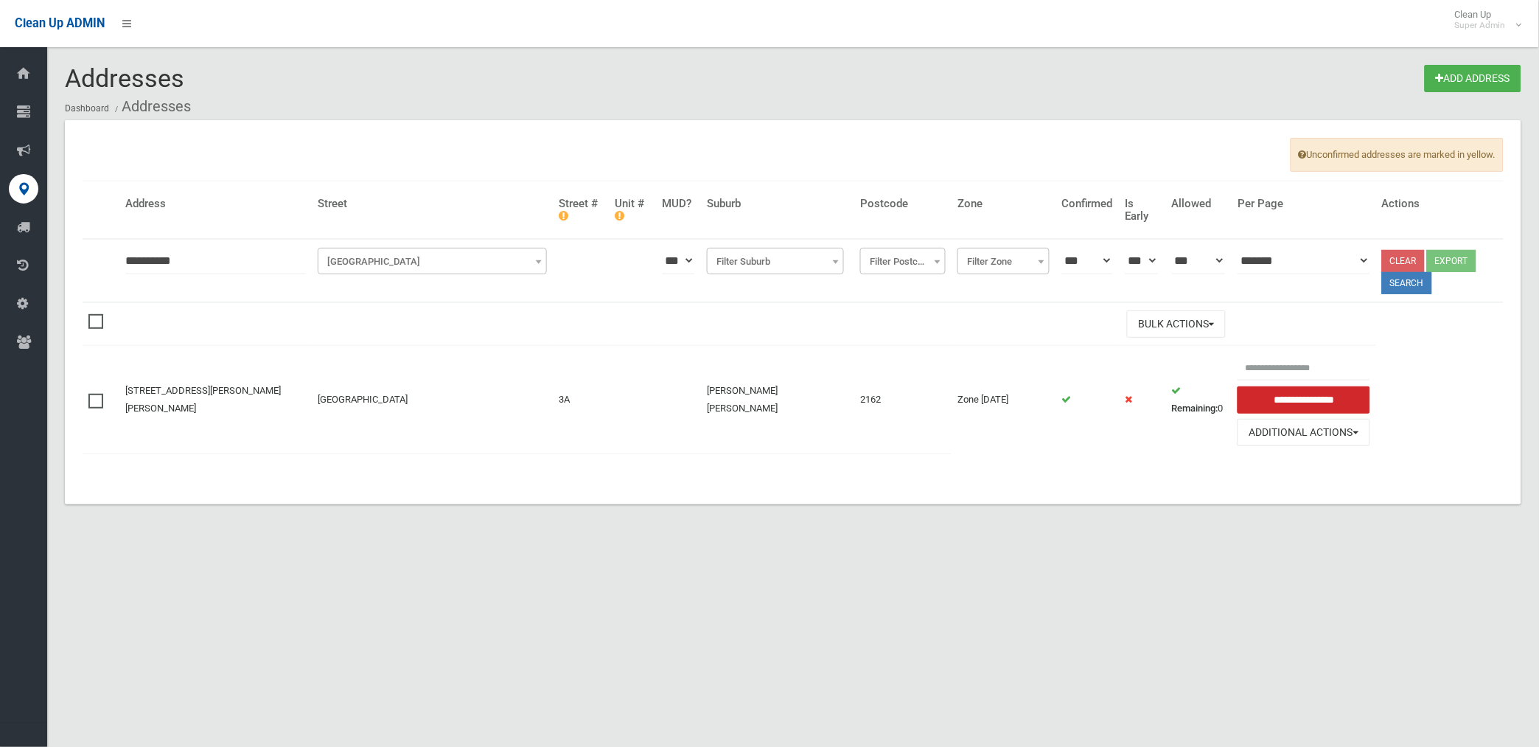
click at [221, 258] on input "**********" at bounding box center [215, 260] width 181 height 27
click at [137, 259] on input "**********" at bounding box center [215, 260] width 181 height 27
click at [221, 296] on th "**********" at bounding box center [215, 270] width 192 height 63
click at [136, 262] on input "**********" at bounding box center [215, 260] width 181 height 27
type input "*********"
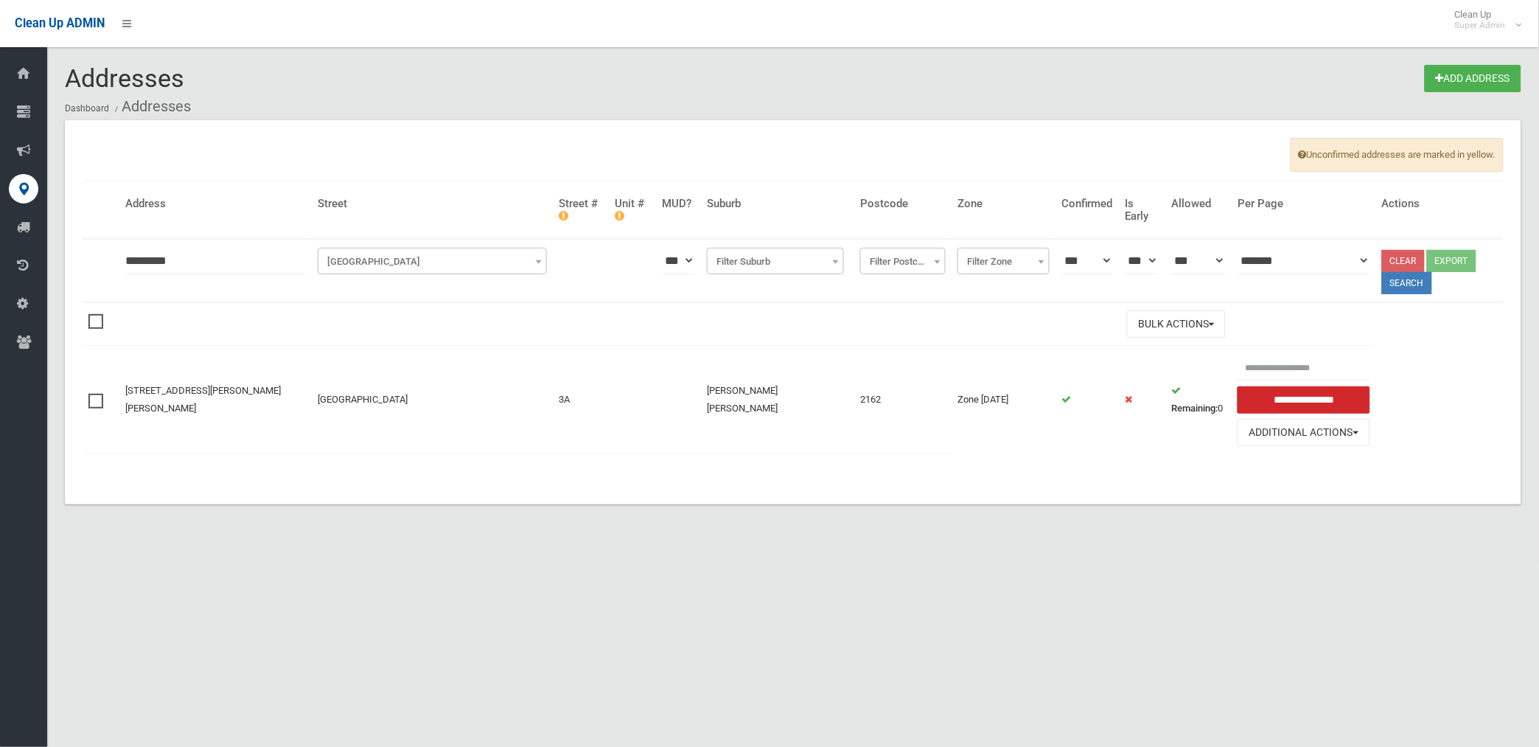
click button at bounding box center [0, 0] width 0 height 0
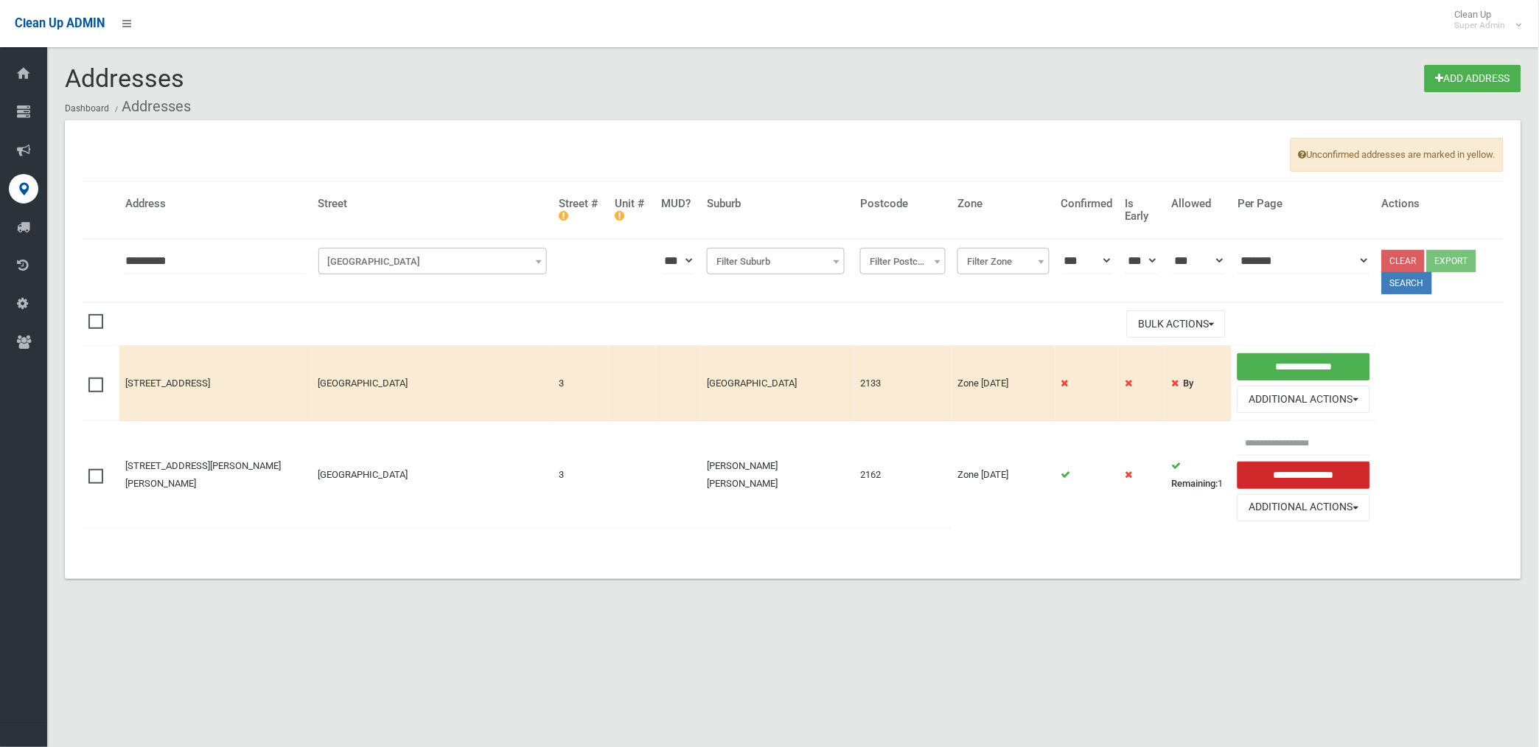
click at [133, 262] on input "*********" at bounding box center [215, 260] width 181 height 27
type input "**********"
click button at bounding box center [0, 0] width 0 height 0
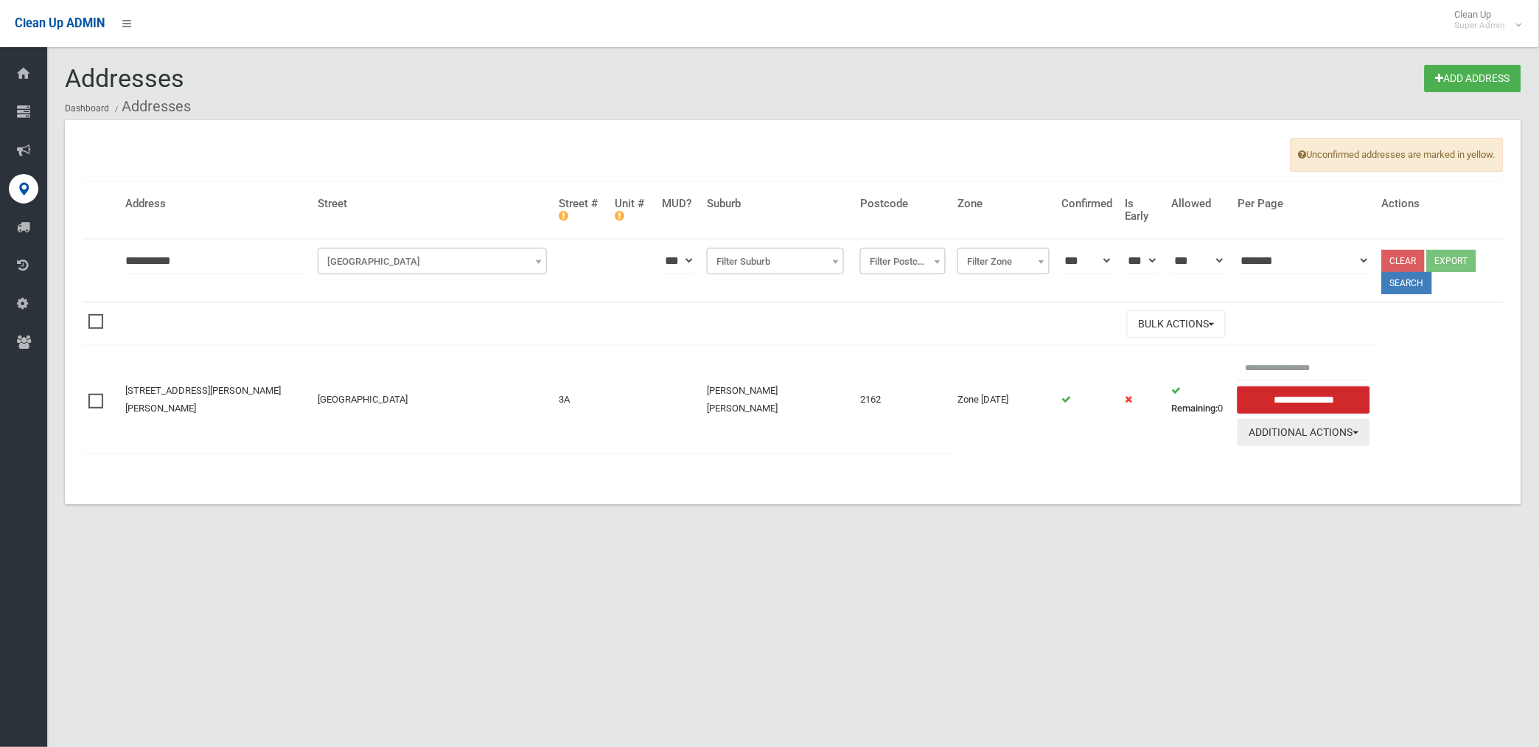
click at [1298, 429] on button "Additional Actions" at bounding box center [1303, 432] width 133 height 27
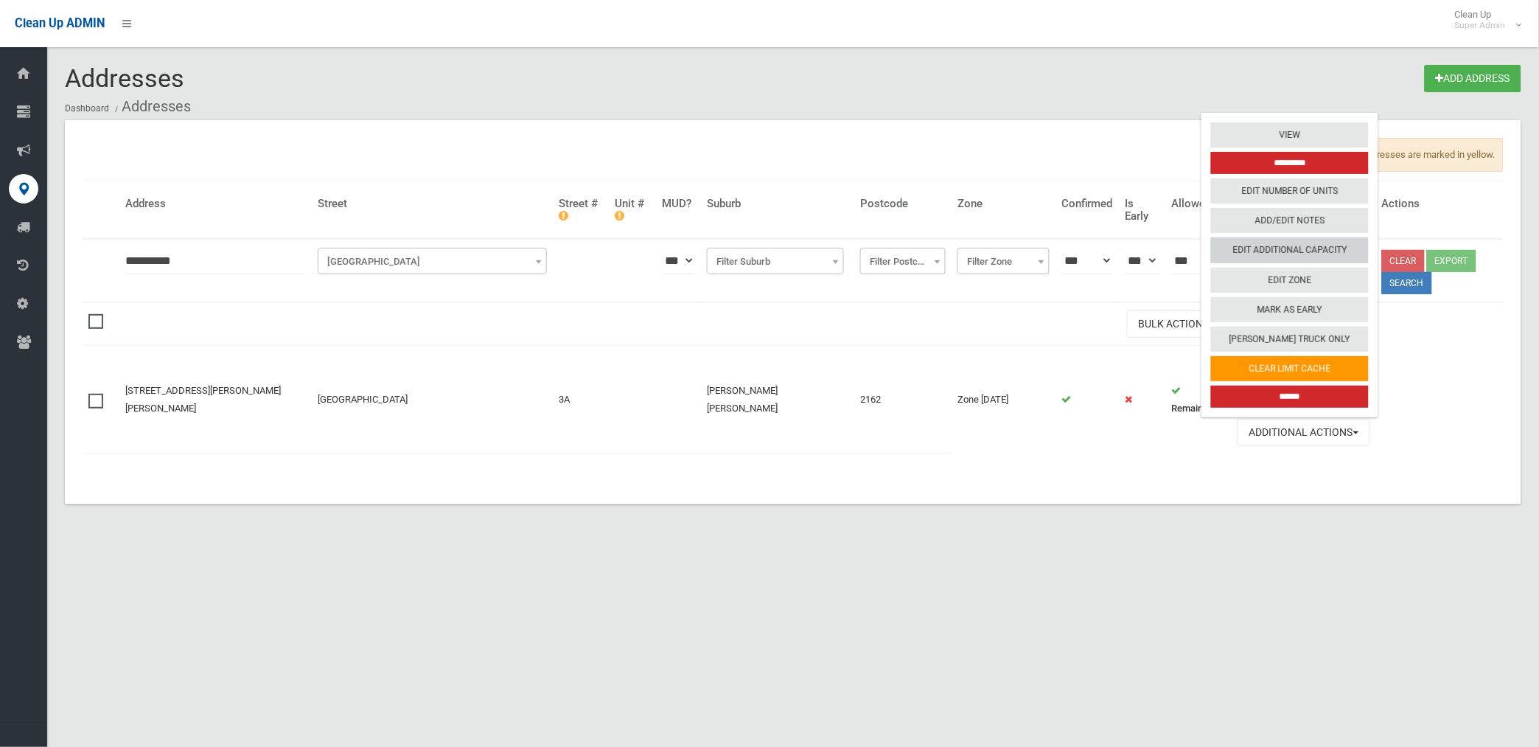
click at [1262, 246] on link "Edit Additional Capacity" at bounding box center [1290, 250] width 158 height 25
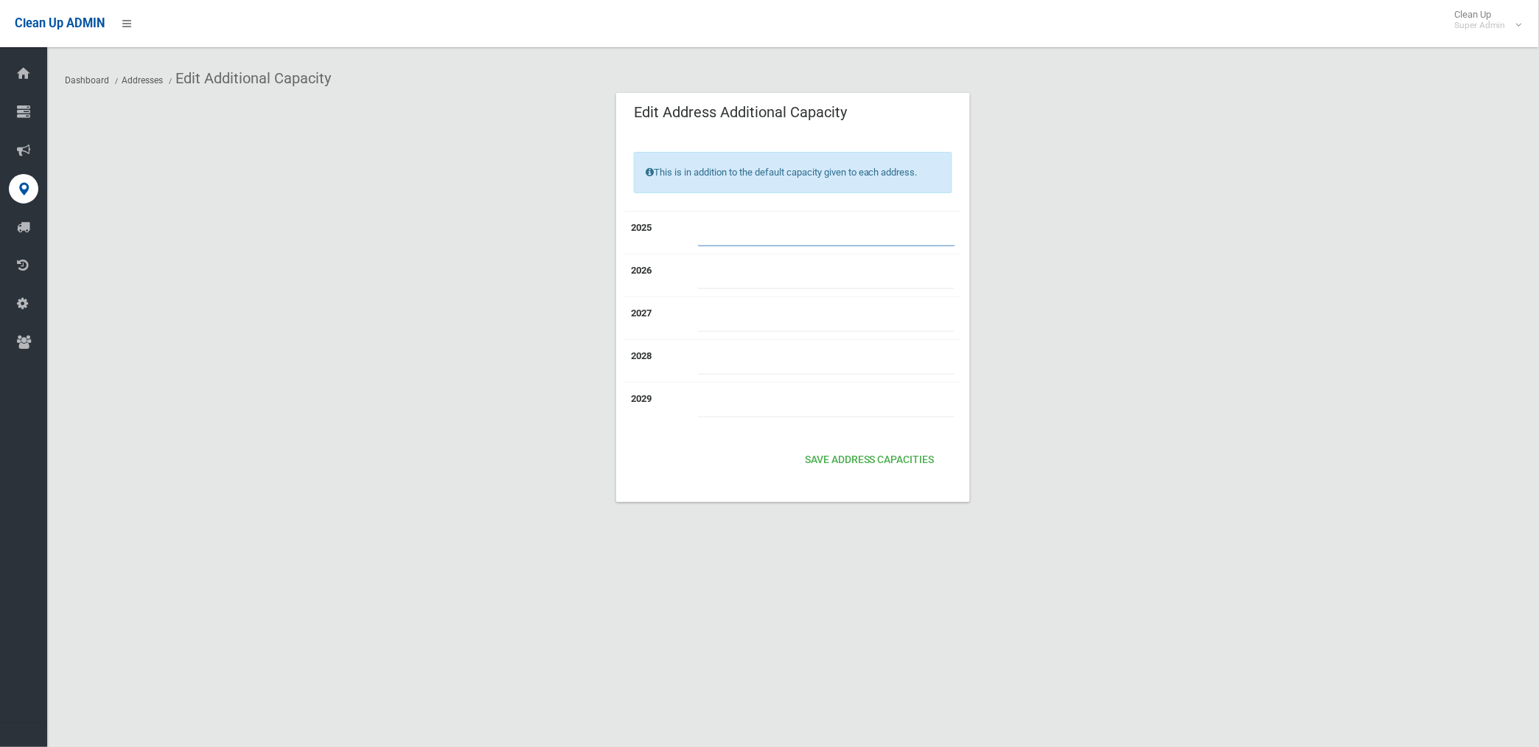
click at [763, 228] on input "number" at bounding box center [826, 232] width 257 height 27
type input "*"
click at [799, 447] on button "Save Address capacities" at bounding box center [869, 460] width 141 height 27
click at [845, 458] on button "Save Address capacities" at bounding box center [869, 460] width 141 height 27
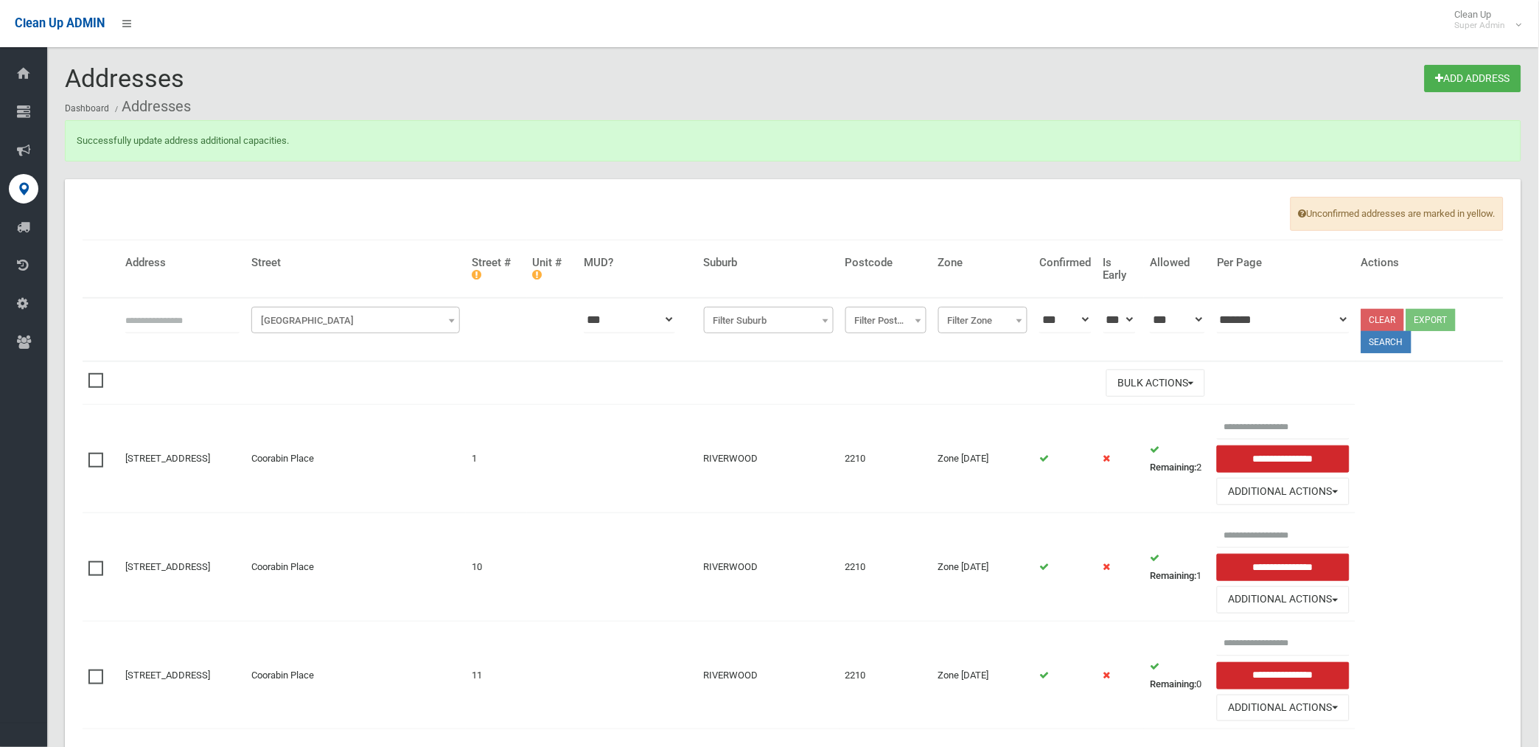
click at [181, 315] on input "text" at bounding box center [182, 319] width 114 height 27
type input "**********"
click button at bounding box center [0, 0] width 0 height 0
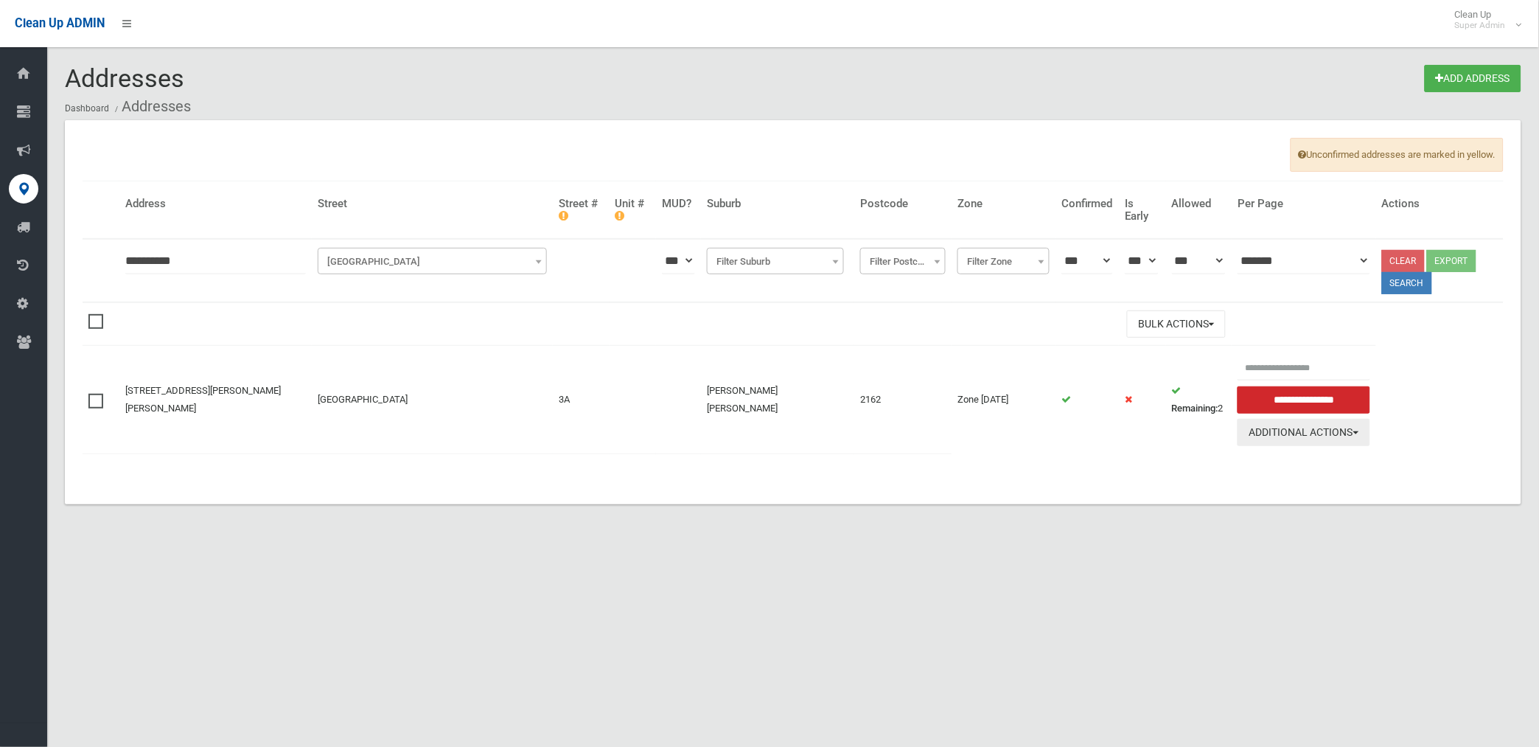
click at [1284, 429] on button "Additional Actions" at bounding box center [1303, 432] width 133 height 27
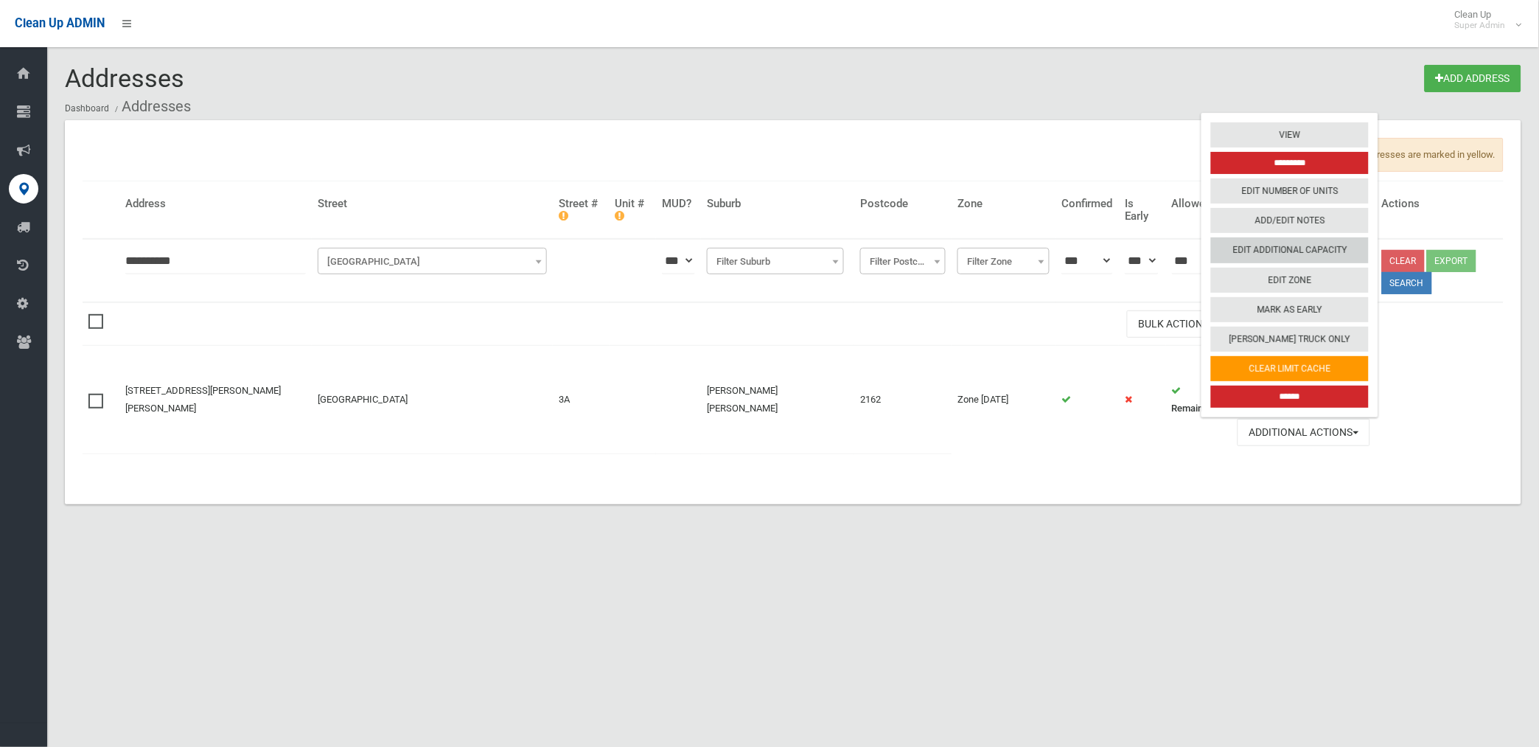
click at [1277, 245] on link "Edit Additional Capacity" at bounding box center [1290, 250] width 158 height 25
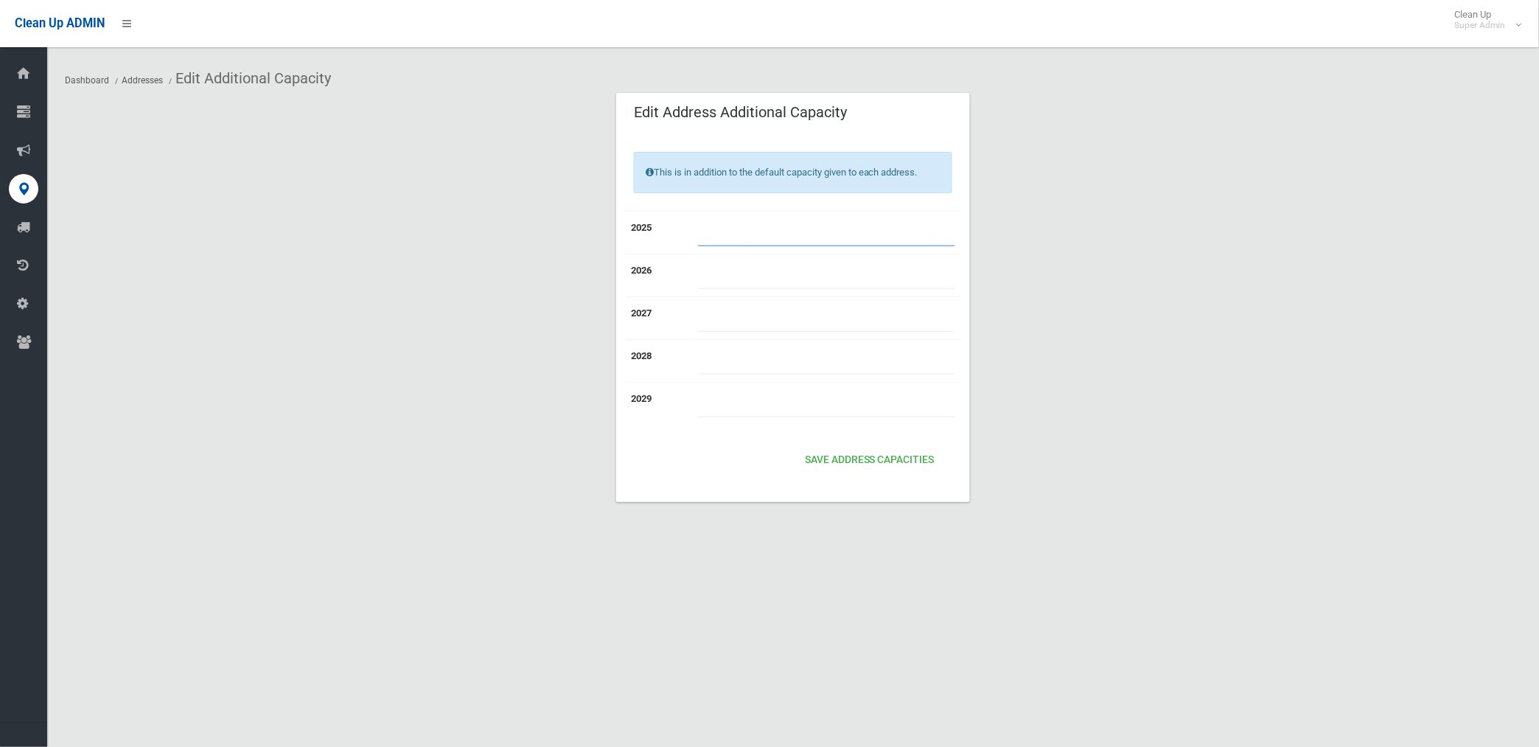
click at [757, 239] on input "*" at bounding box center [826, 232] width 257 height 27
click at [799, 447] on button "Save Address capacities" at bounding box center [869, 460] width 141 height 27
click at [852, 461] on button "Save Address capacities" at bounding box center [869, 460] width 141 height 27
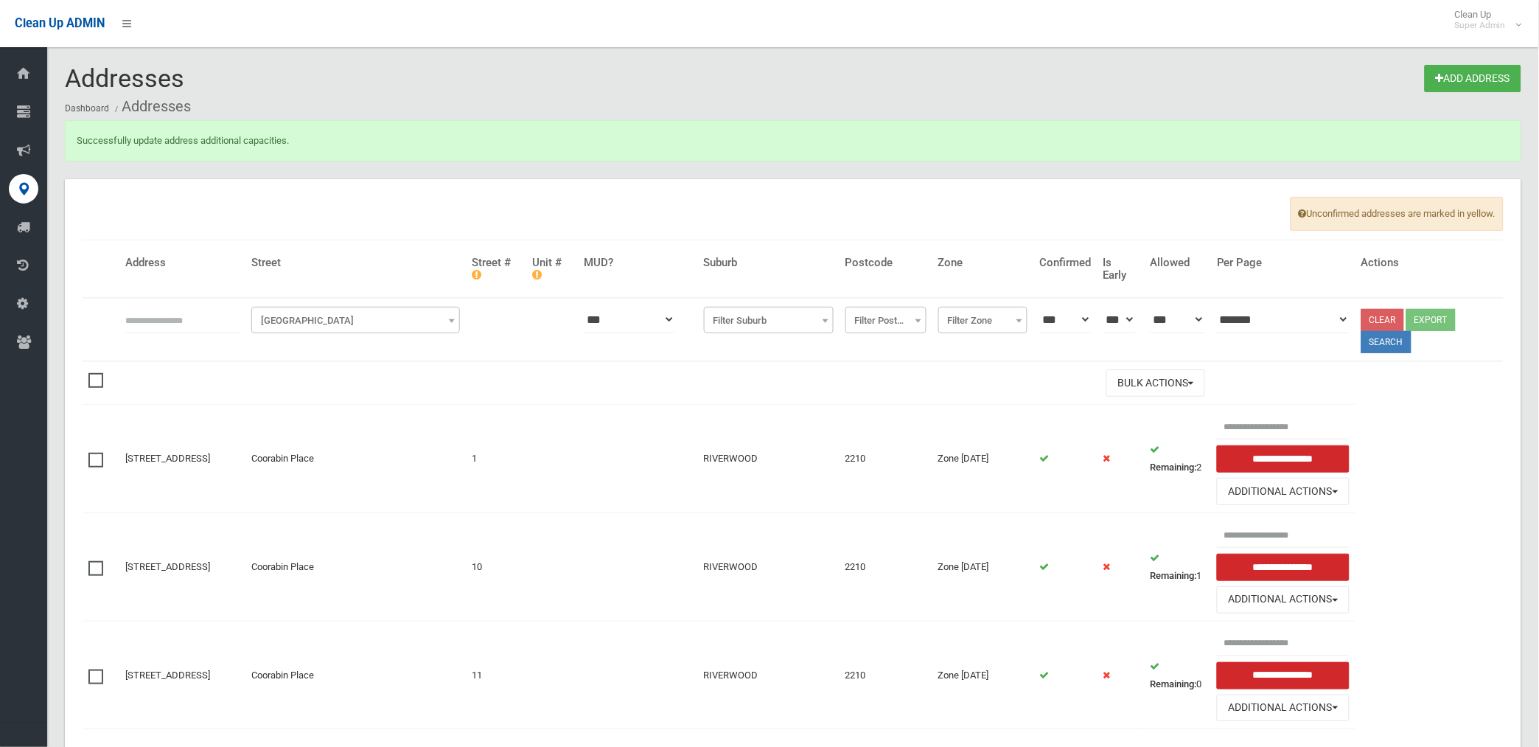
click at [226, 323] on input "text" at bounding box center [182, 319] width 114 height 27
type input "*********"
click button at bounding box center [0, 0] width 0 height 0
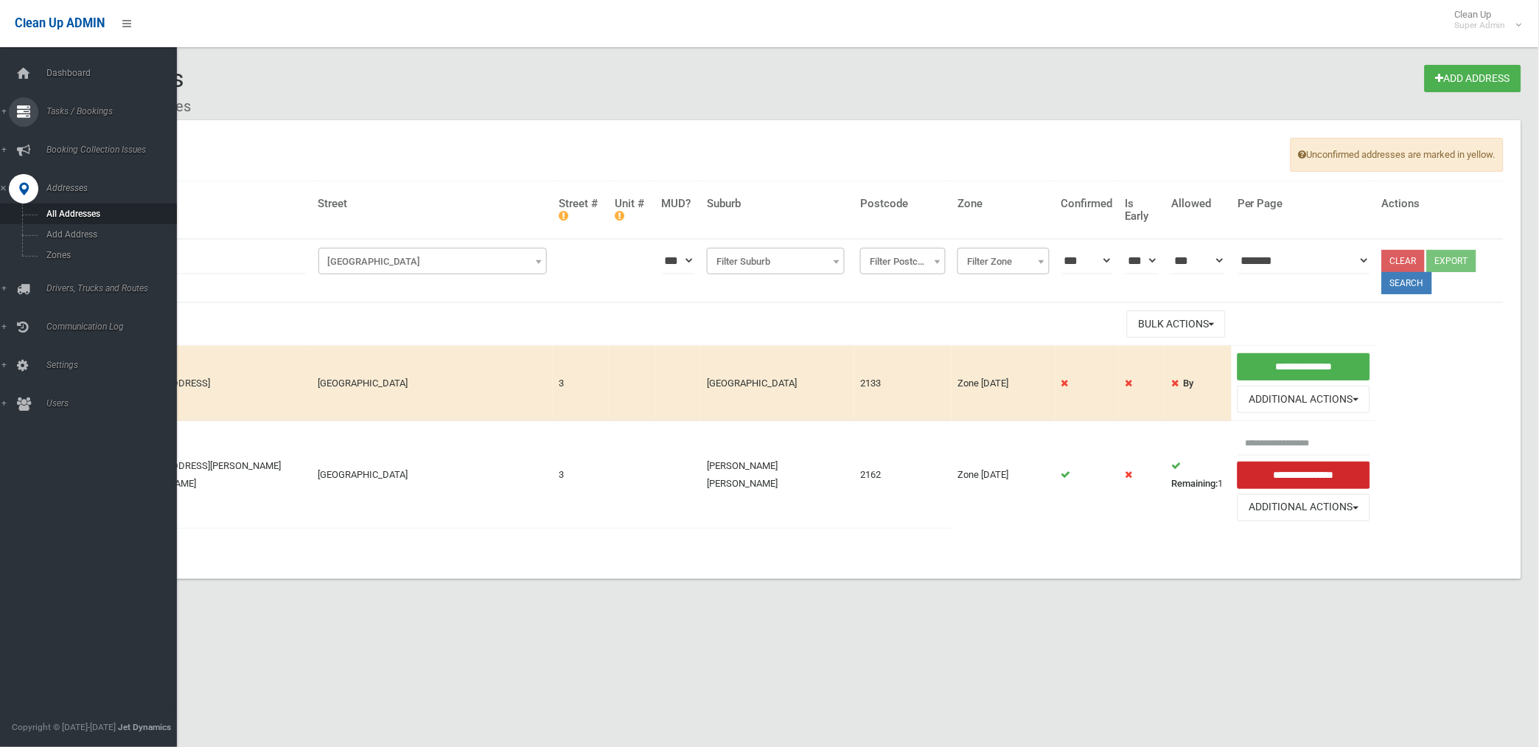
click at [83, 107] on span "Tasks / Bookings" at bounding box center [115, 111] width 147 height 10
click at [64, 225] on span "Search" at bounding box center [109, 219] width 135 height 10
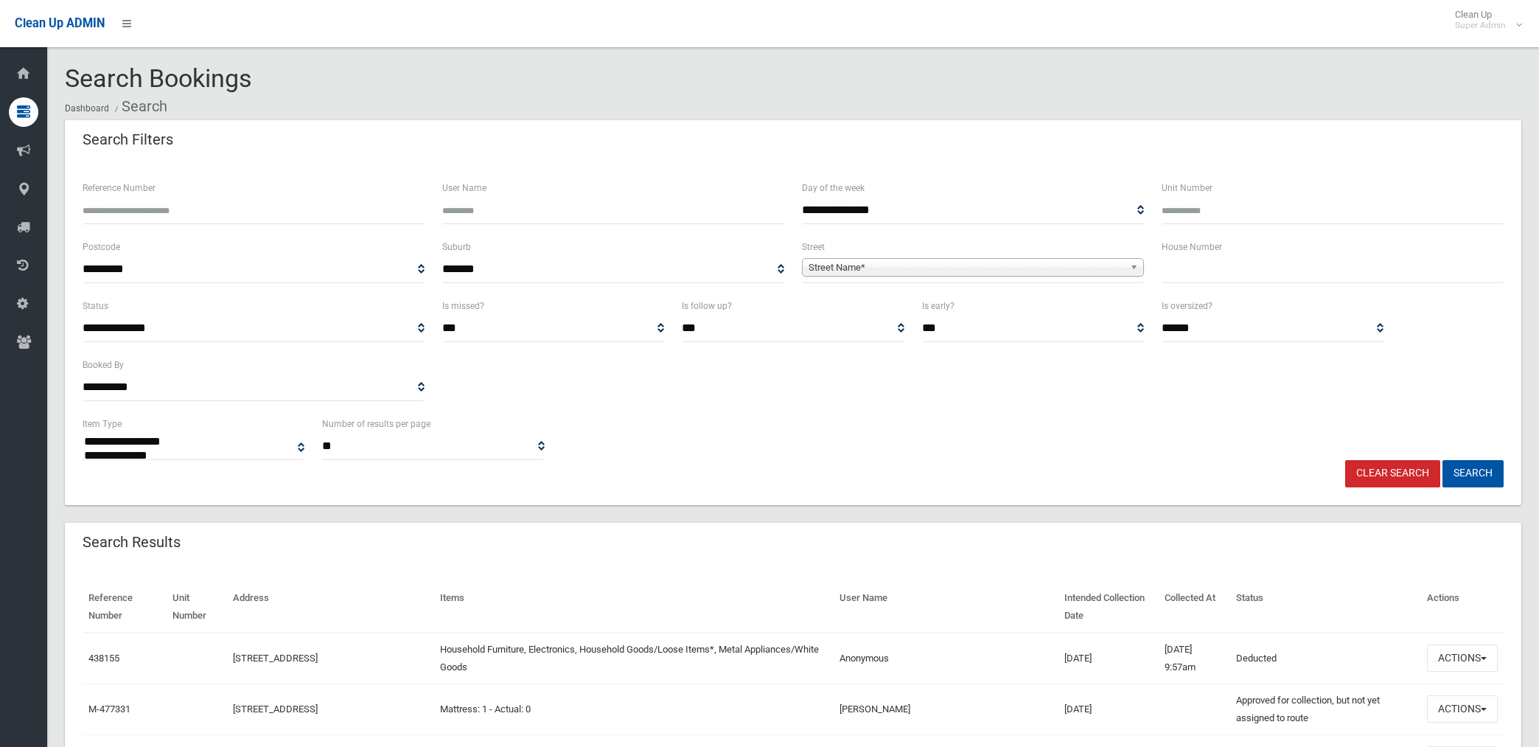
select select
type input "******"
click at [1442, 460] on button "Search" at bounding box center [1472, 473] width 61 height 27
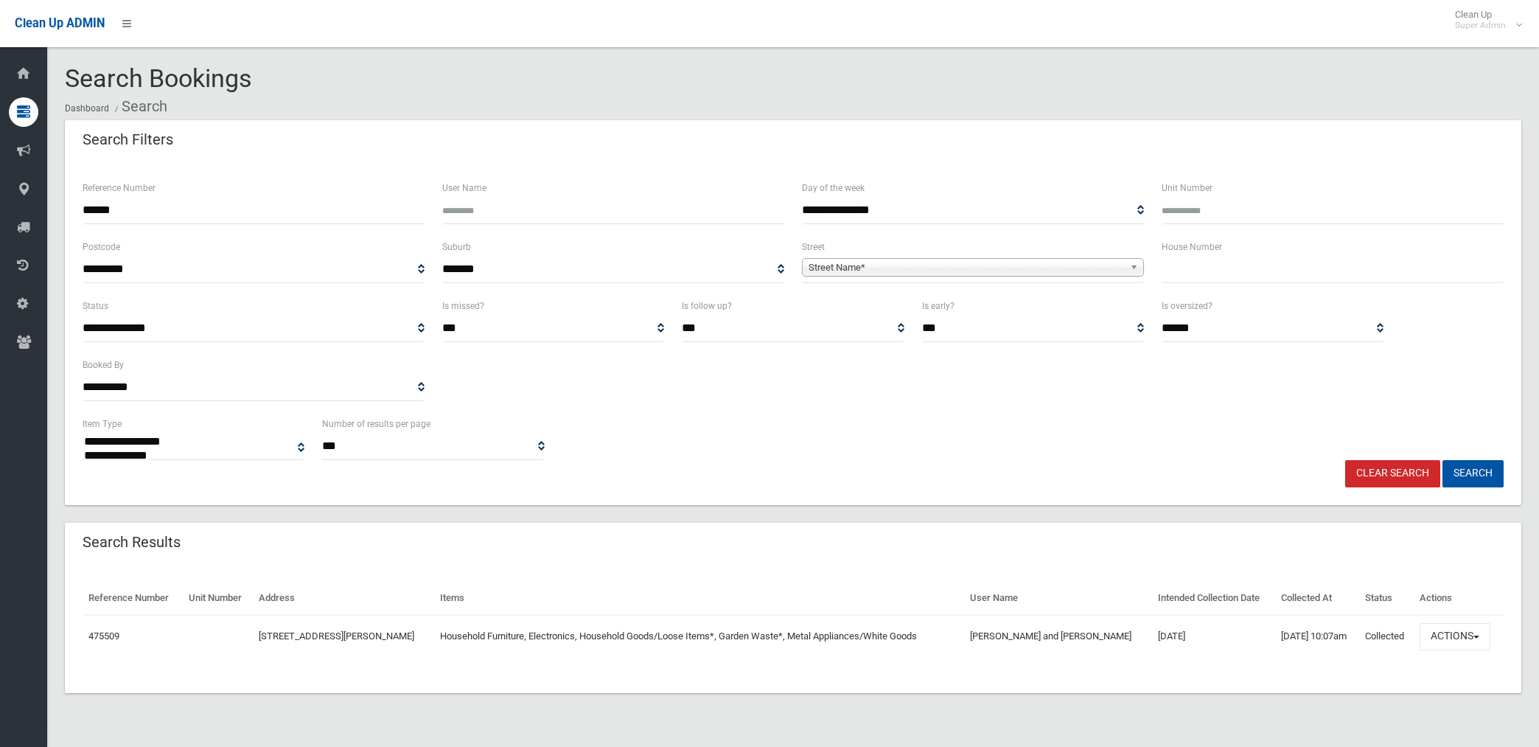
select select
click at [1461, 629] on button "Actions" at bounding box center [1454, 636] width 71 height 27
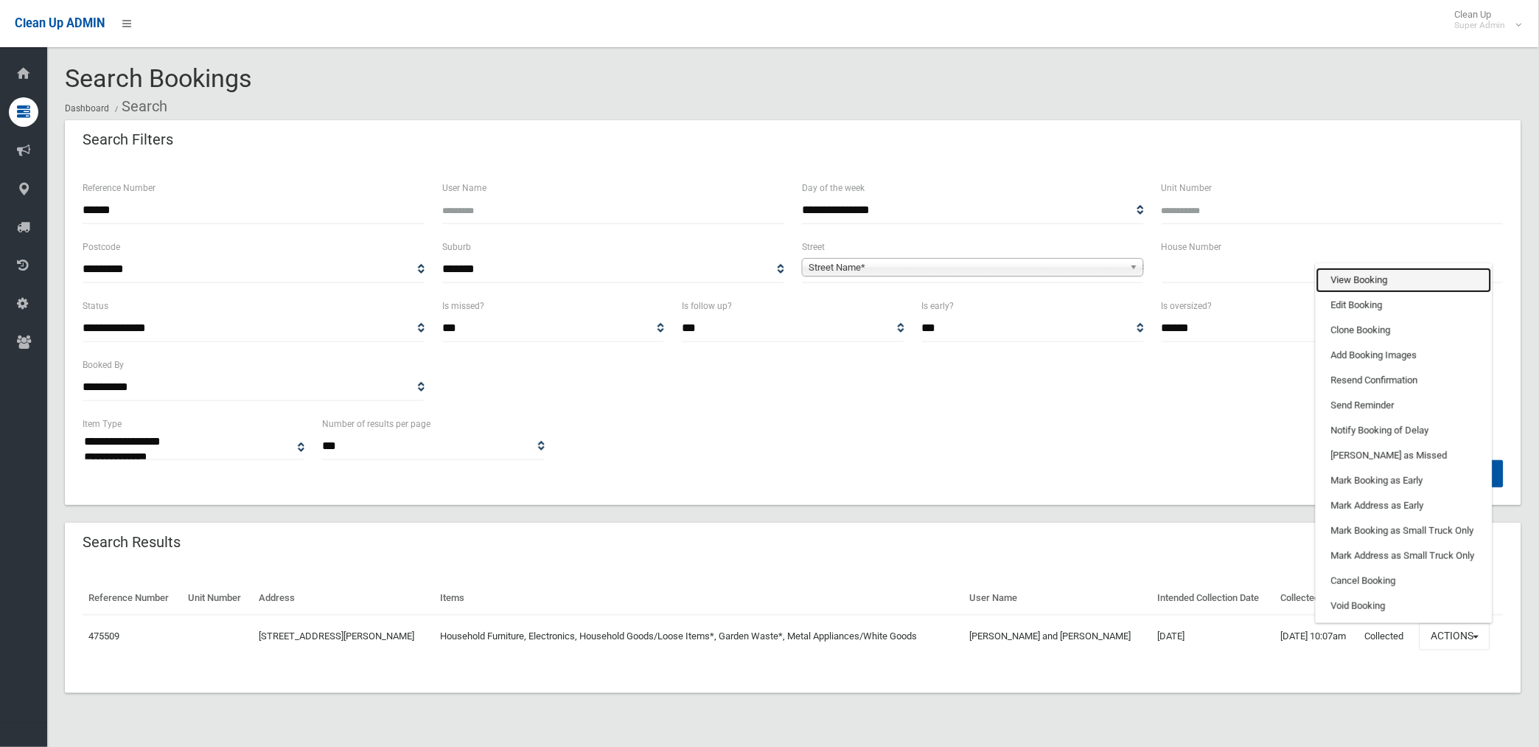
click at [1359, 270] on link "View Booking" at bounding box center [1403, 280] width 175 height 25
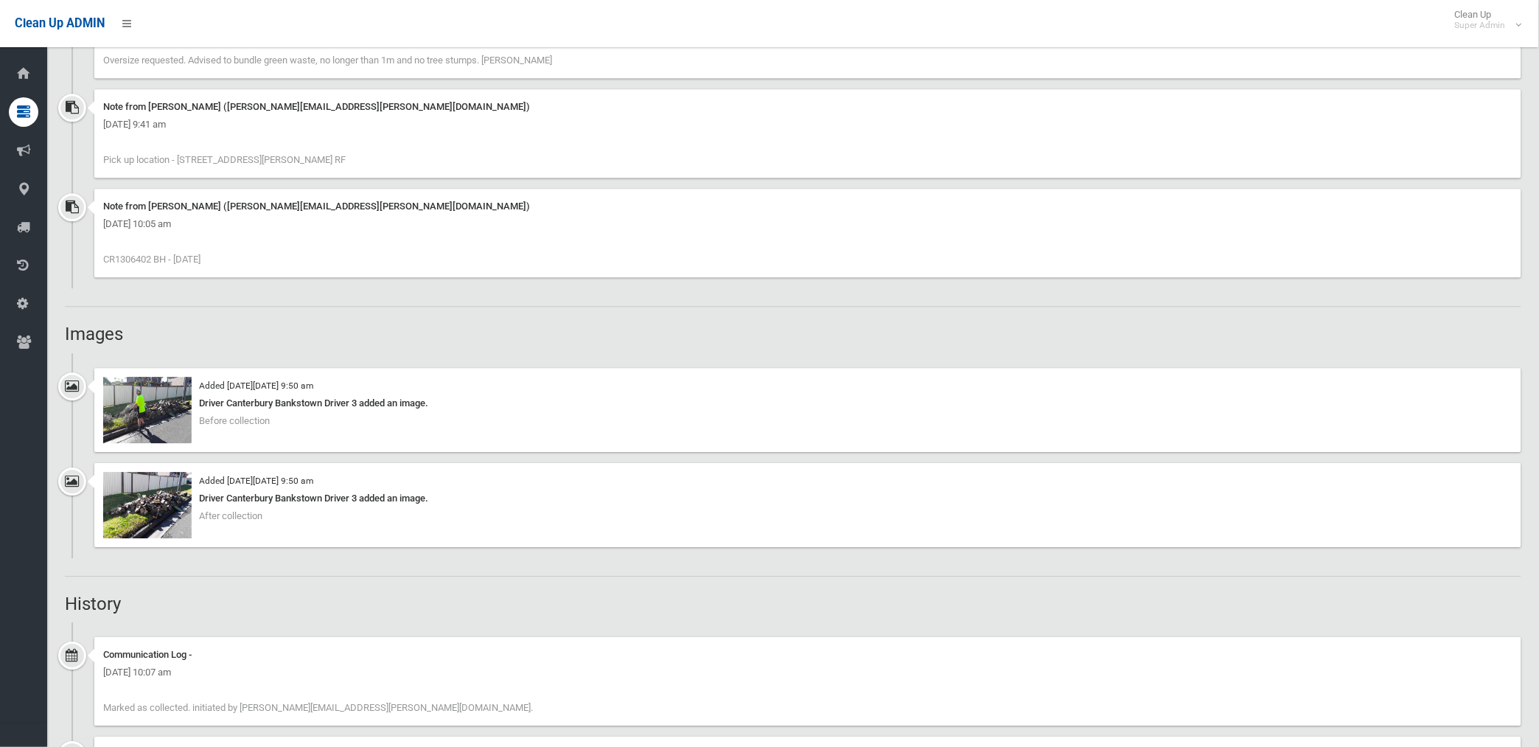
scroll to position [1146, 0]
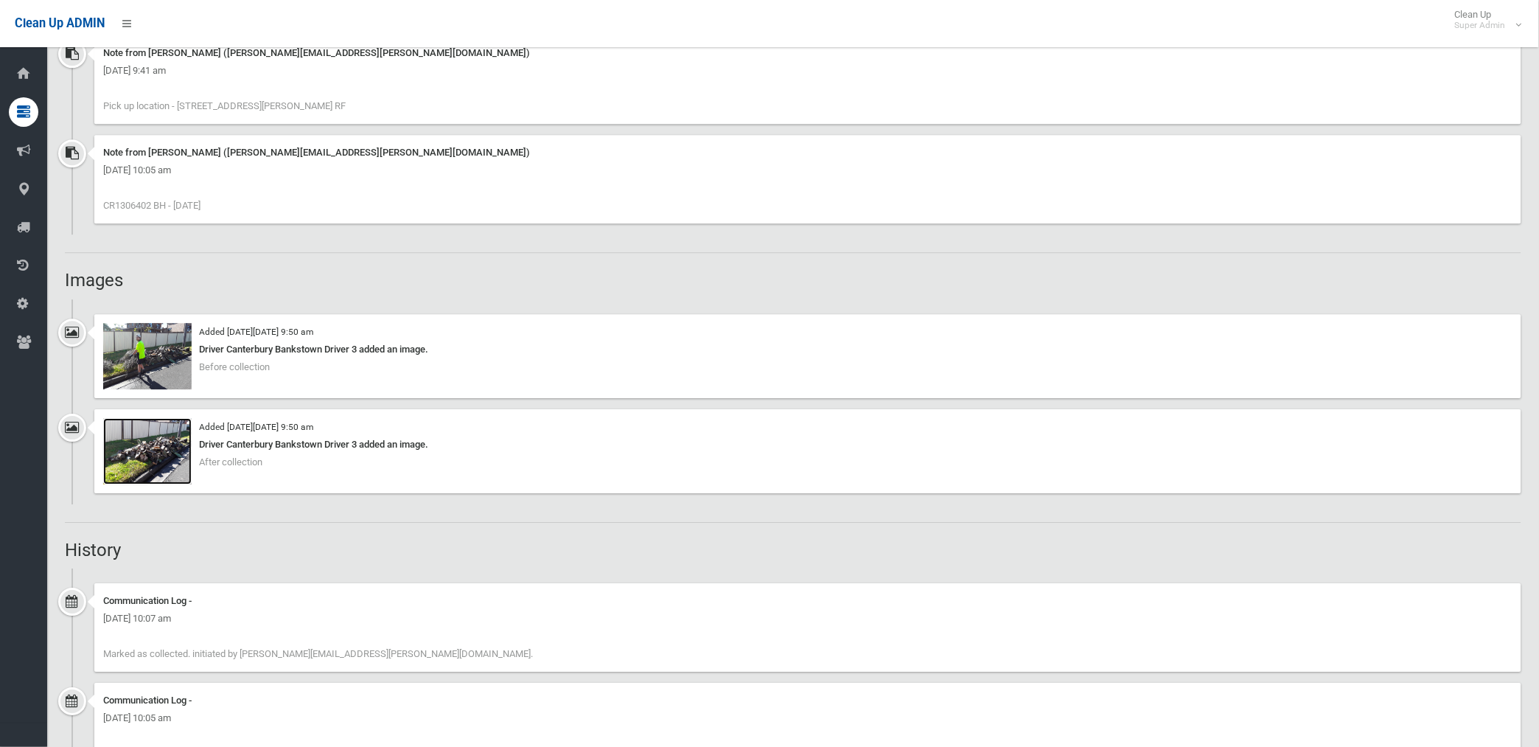
click at [171, 468] on img at bounding box center [147, 451] width 88 height 66
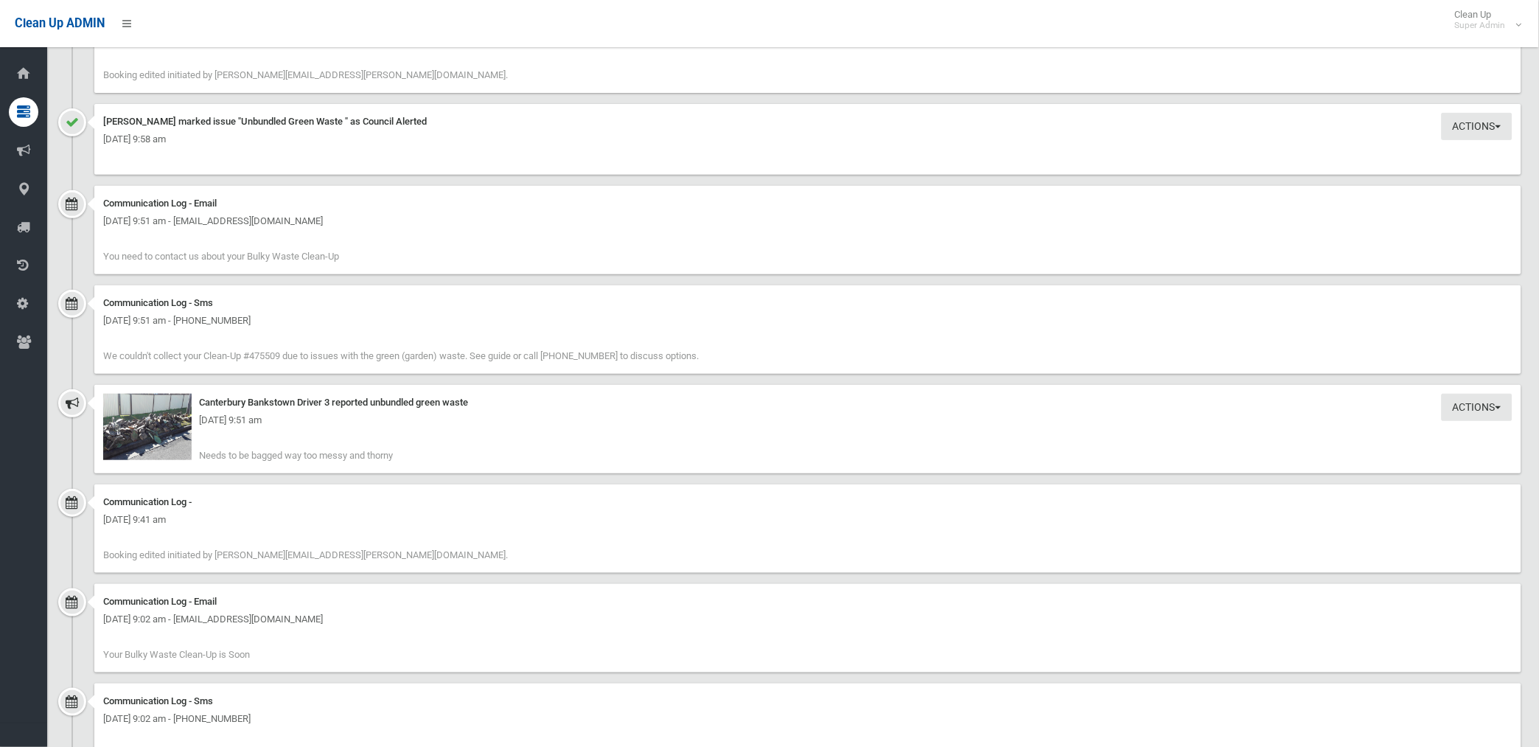
scroll to position [1776, 0]
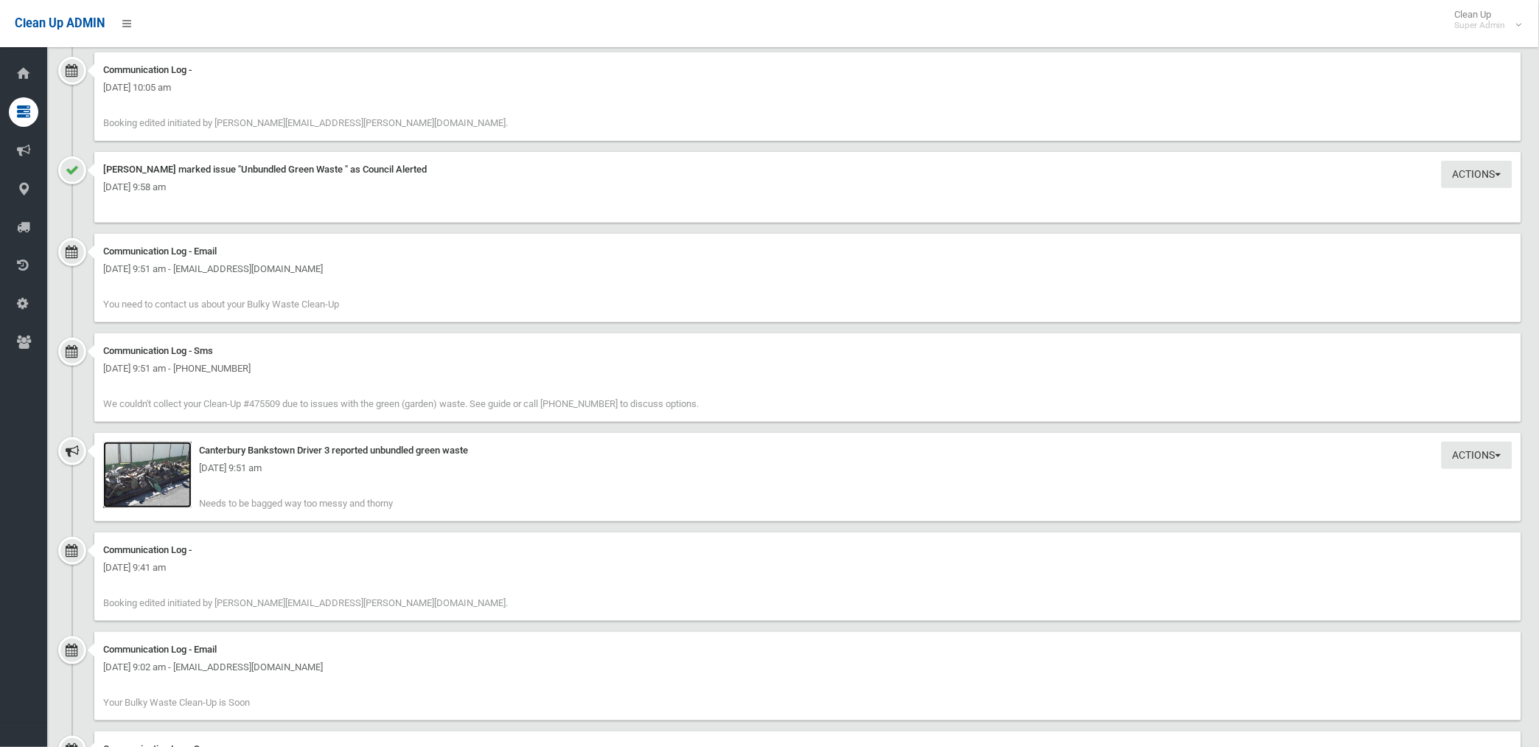
click at [177, 494] on img at bounding box center [147, 474] width 88 height 66
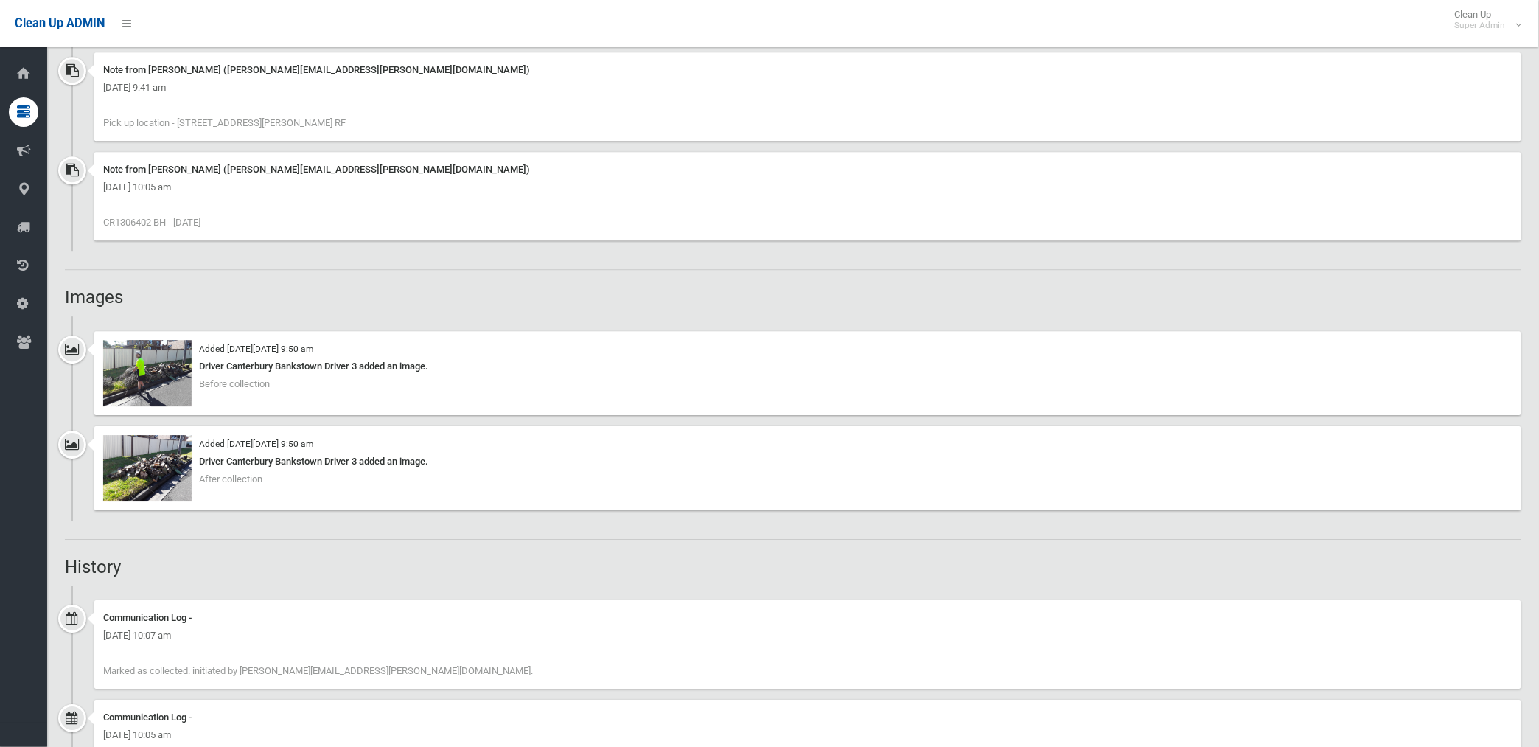
scroll to position [1228, 0]
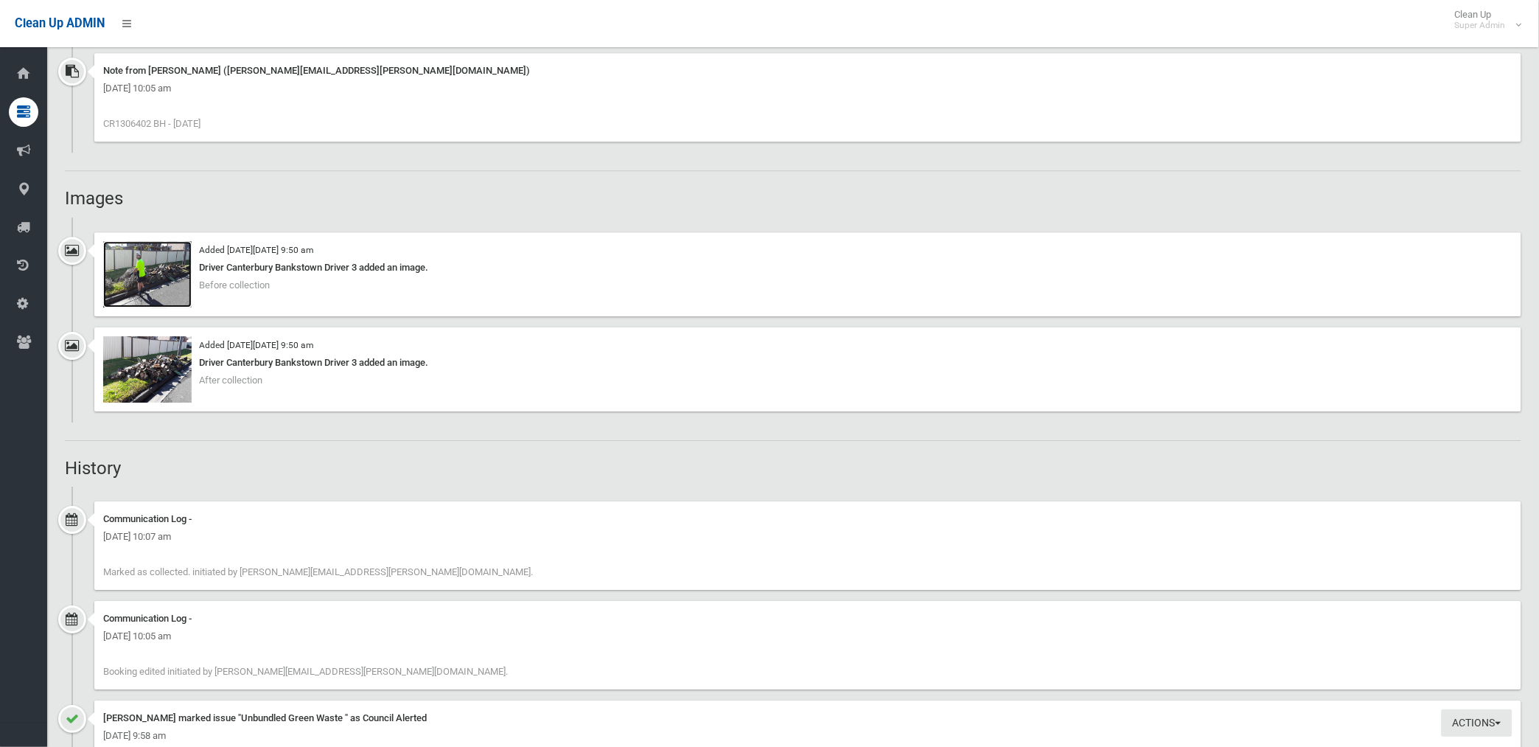
click at [166, 284] on img at bounding box center [147, 274] width 88 height 66
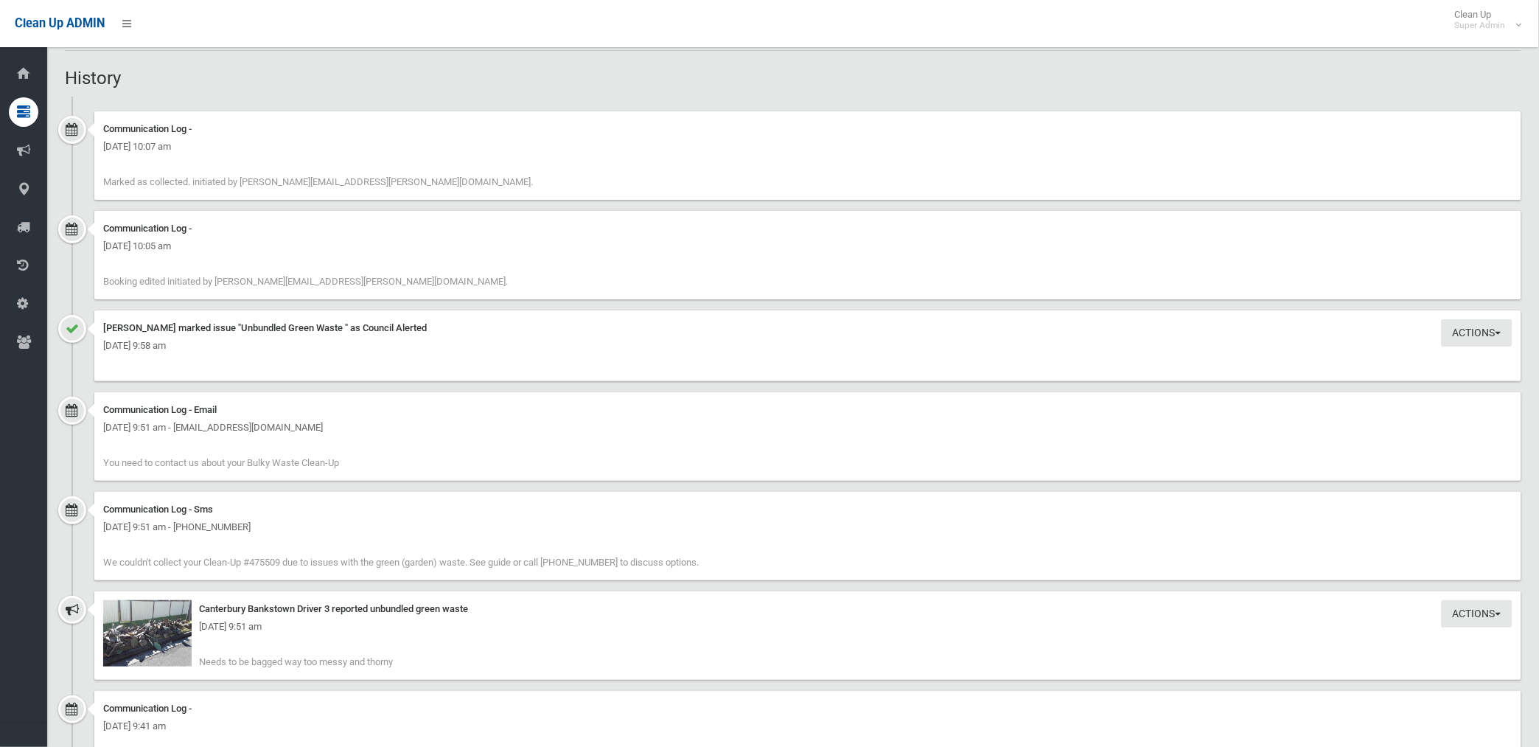
scroll to position [1612, 0]
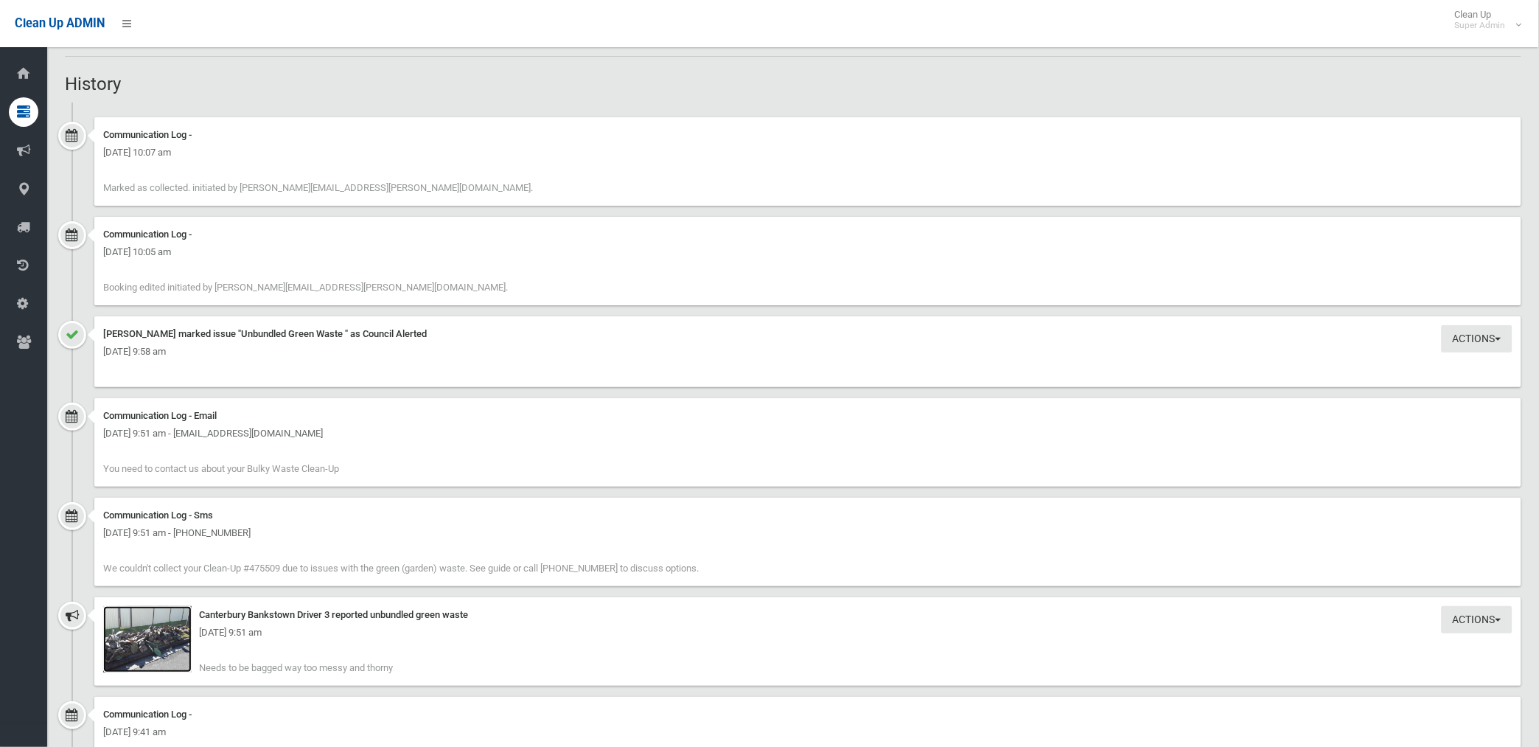
click at [169, 657] on img at bounding box center [147, 639] width 88 height 66
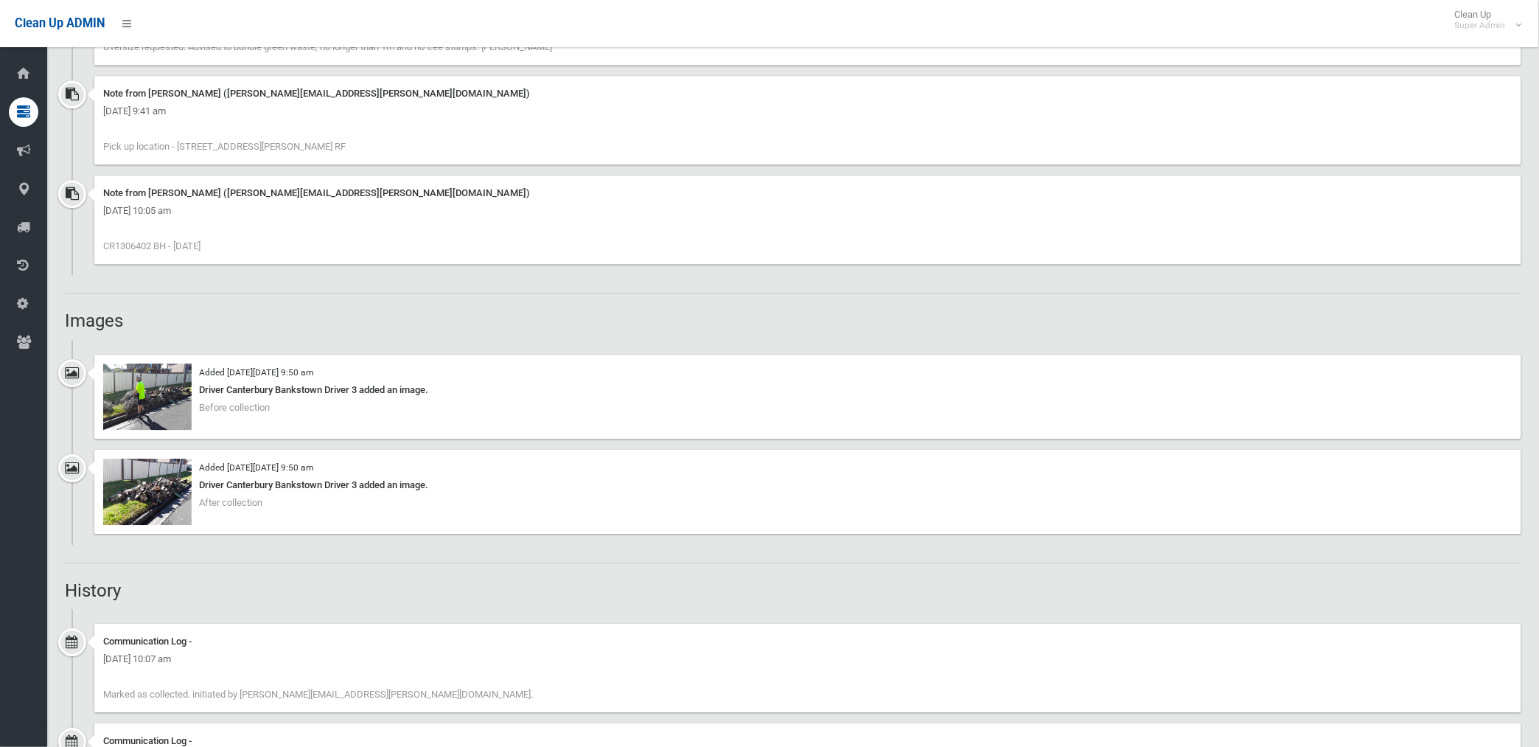
scroll to position [1228, 0]
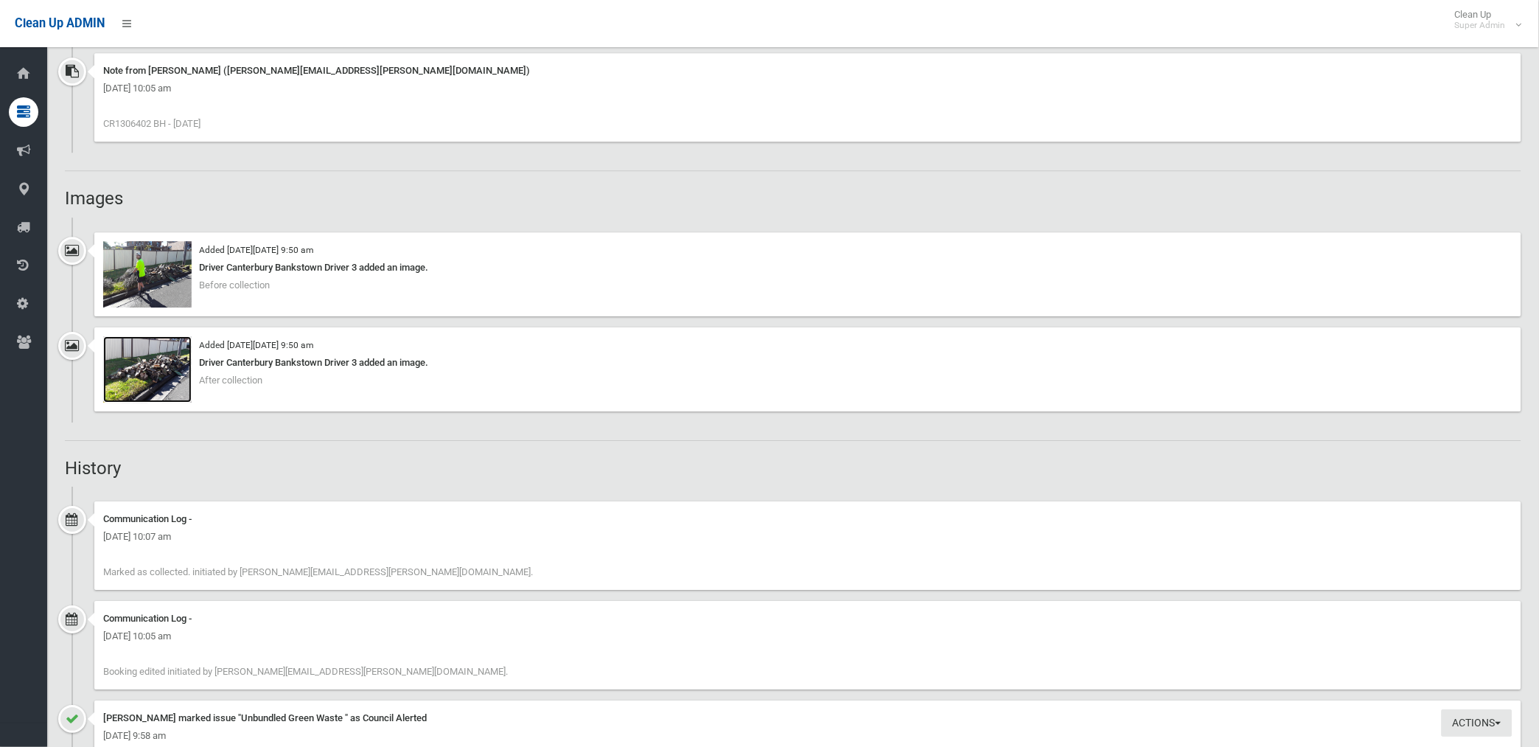
click at [160, 366] on img at bounding box center [147, 369] width 88 height 66
click at [155, 277] on img at bounding box center [147, 274] width 88 height 66
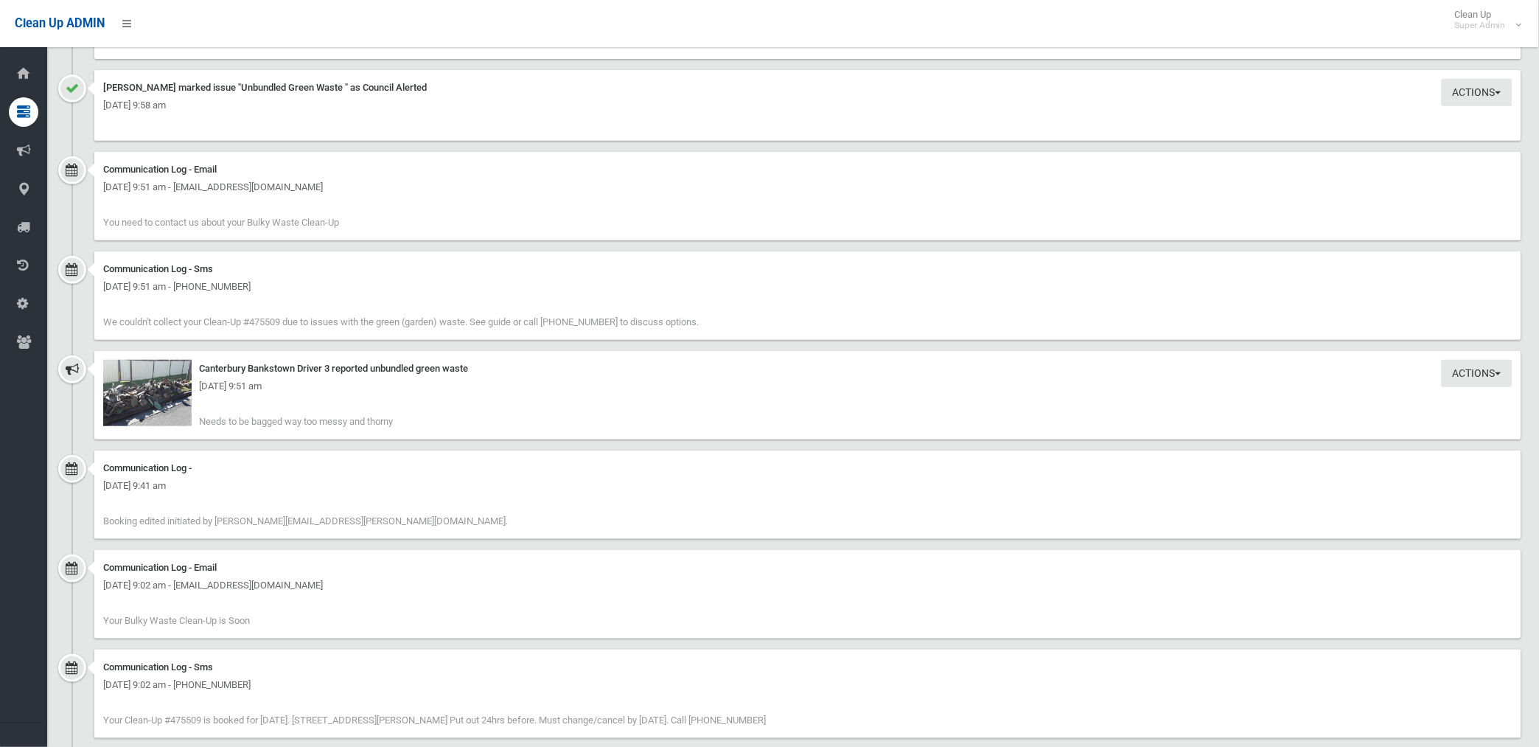
scroll to position [1612, 0]
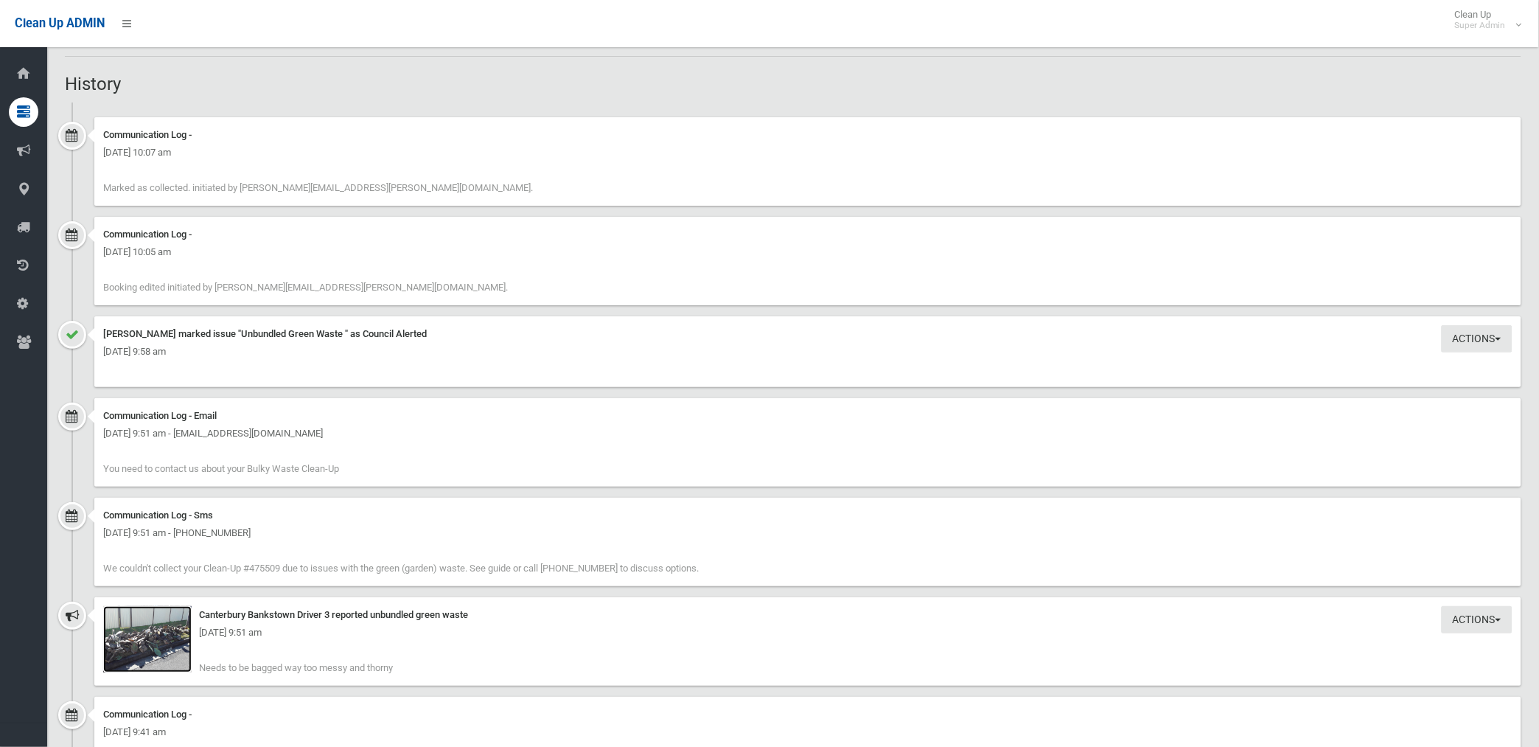
click at [158, 654] on img at bounding box center [147, 639] width 88 height 66
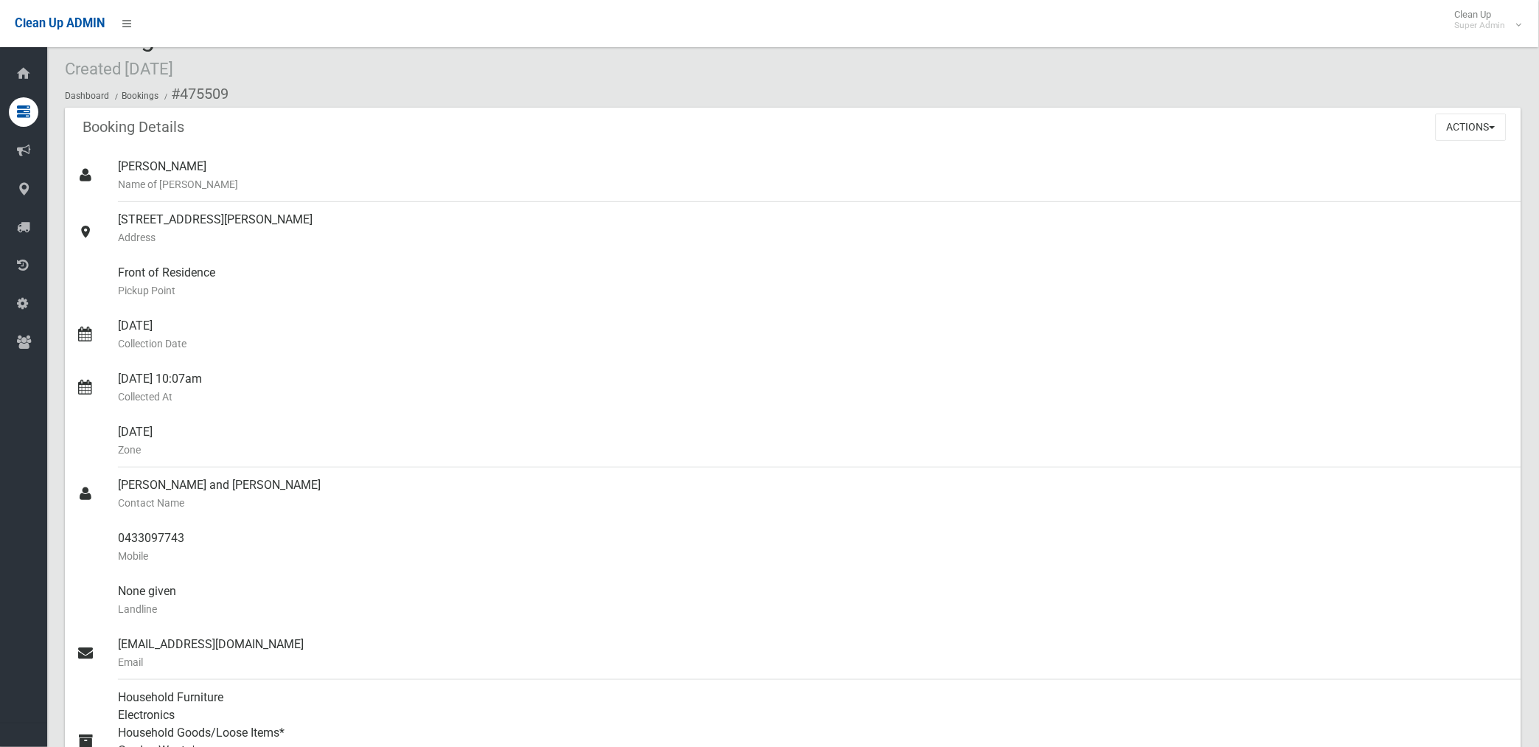
scroll to position [0, 0]
